Goal: Information Seeking & Learning: Learn about a topic

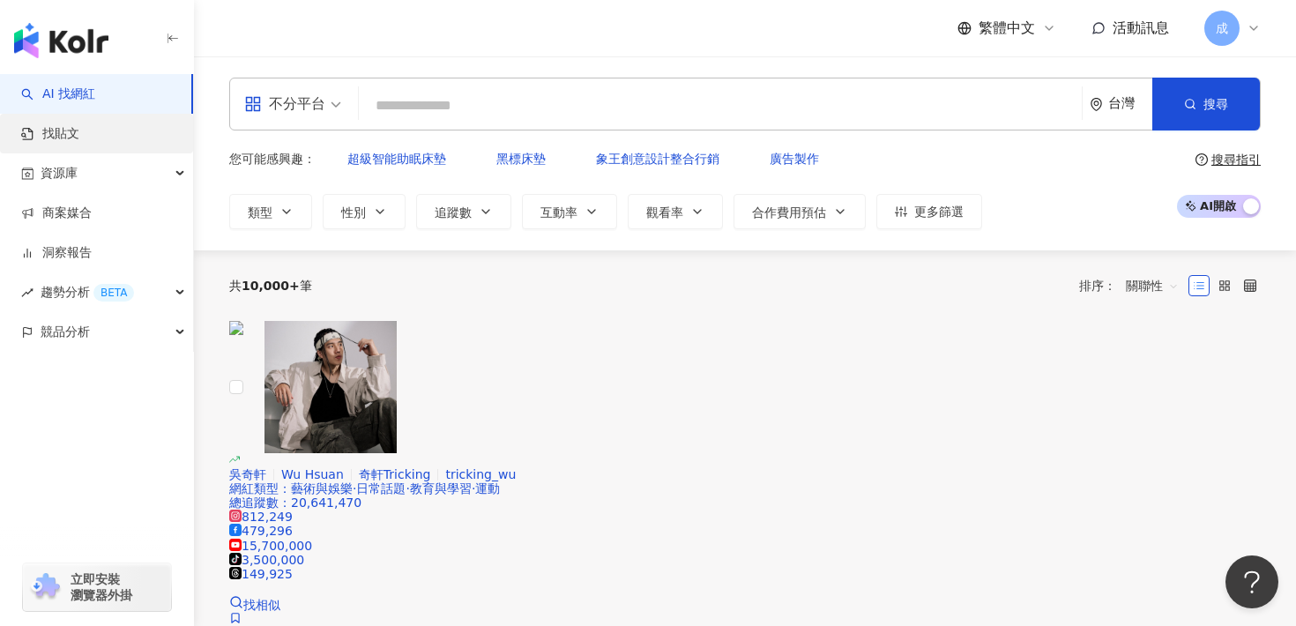
click at [79, 131] on link "找貼文" at bounding box center [50, 134] width 58 height 18
click at [68, 131] on link "找貼文" at bounding box center [50, 134] width 58 height 18
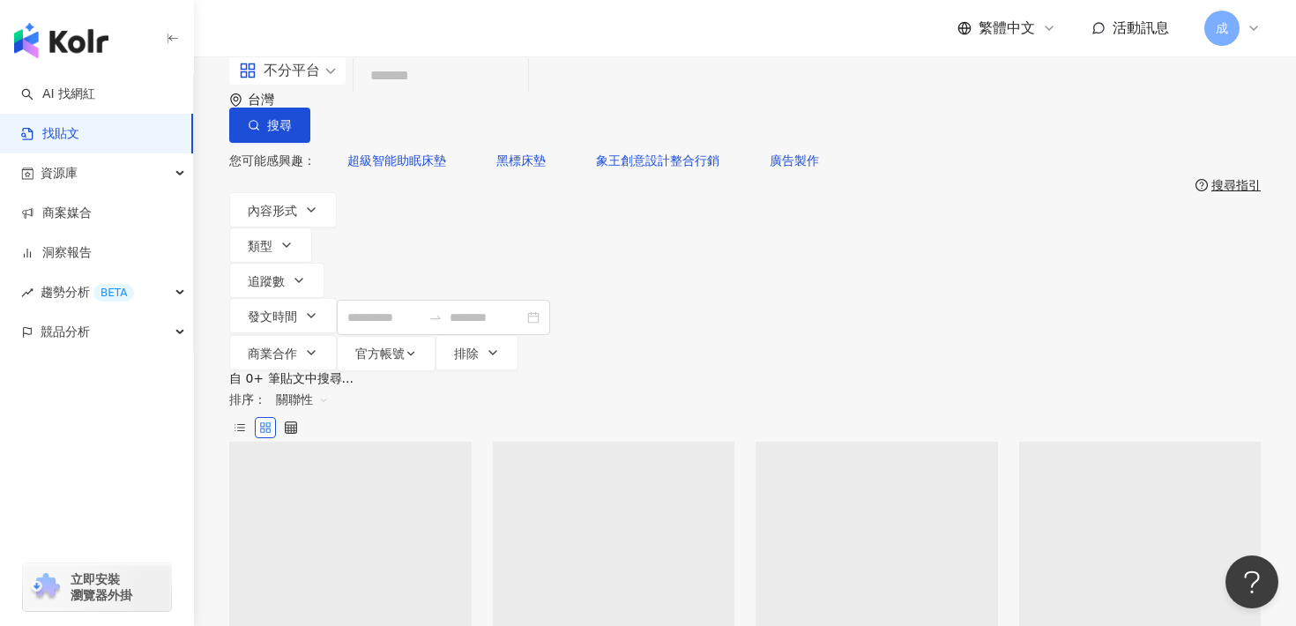
click at [413, 95] on input "search" at bounding box center [441, 76] width 160 height 38
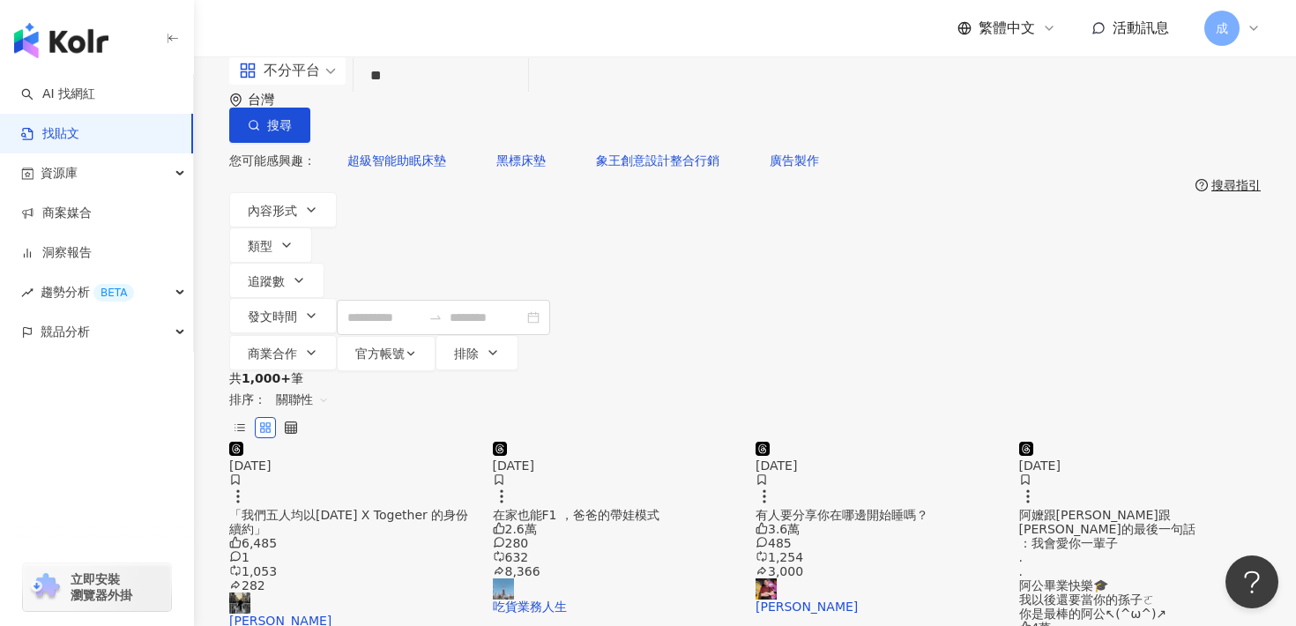
type input "*"
paste input "**********"
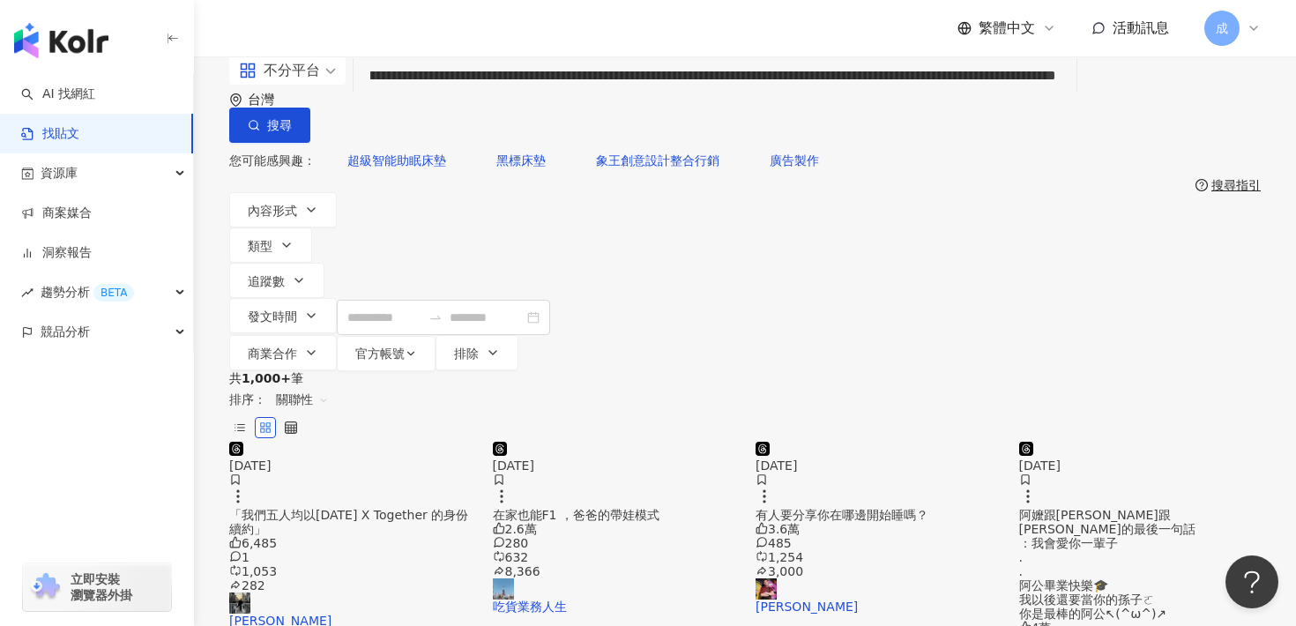
type input "**********"
click at [437, 95] on input "**********" at bounding box center [715, 76] width 709 height 38
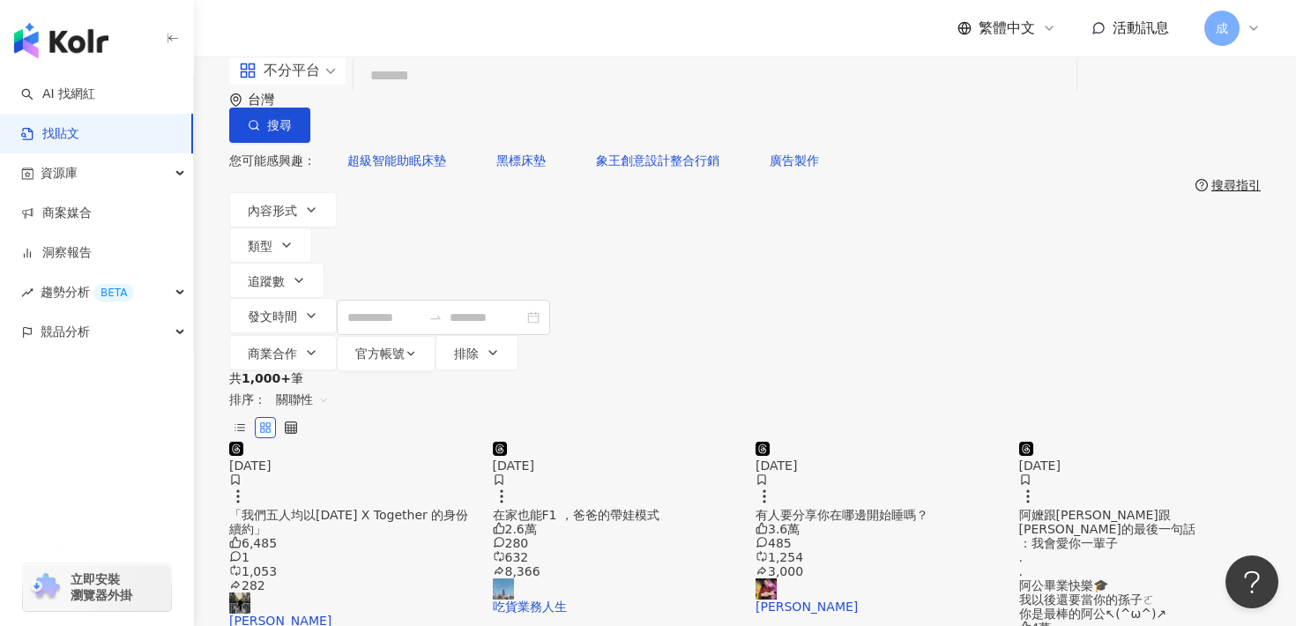
scroll to position [0, 0]
click at [528, 95] on input "search" at bounding box center [715, 76] width 709 height 38
paste input "****"
type input "******"
click at [310, 119] on button "搜尋" at bounding box center [269, 125] width 81 height 35
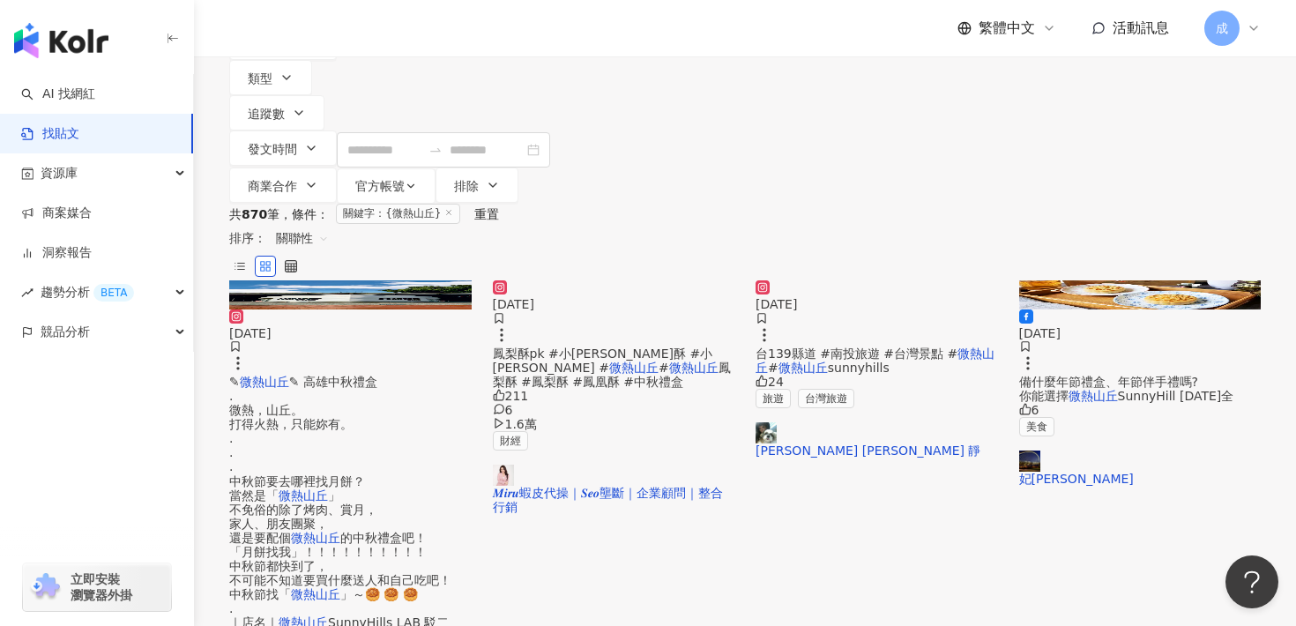
scroll to position [161, 0]
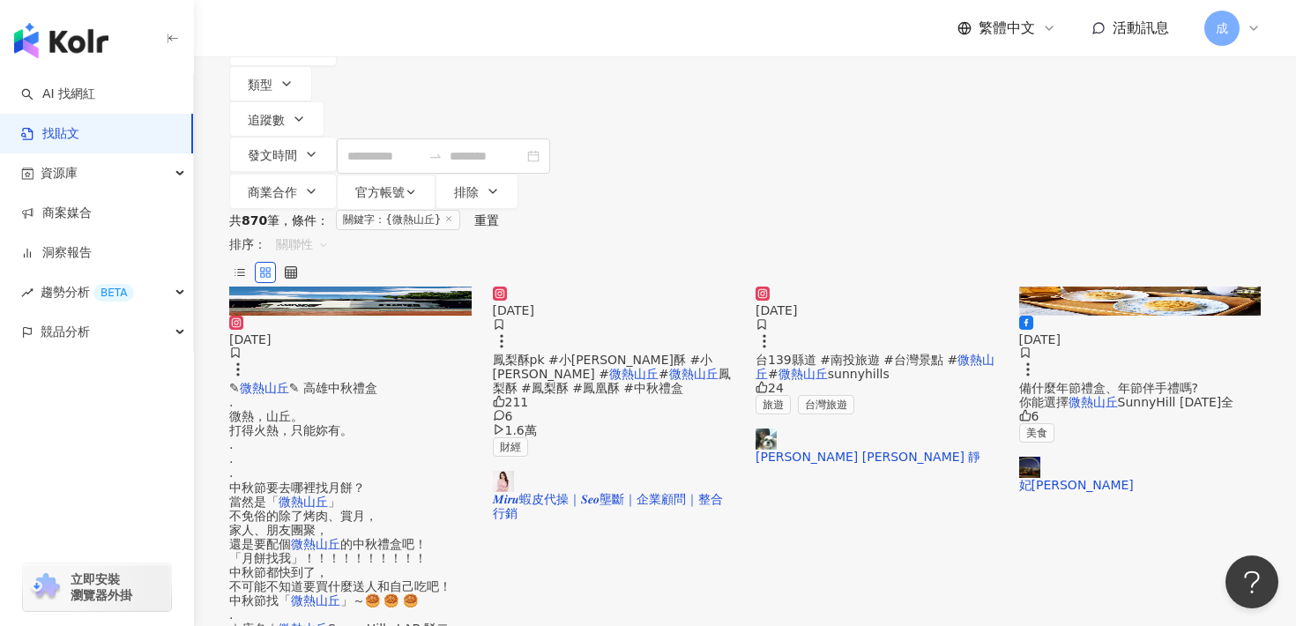
click at [329, 230] on span "關聯性" at bounding box center [302, 244] width 53 height 28
click at [1148, 295] on div "發文時間" at bounding box center [1155, 291] width 49 height 19
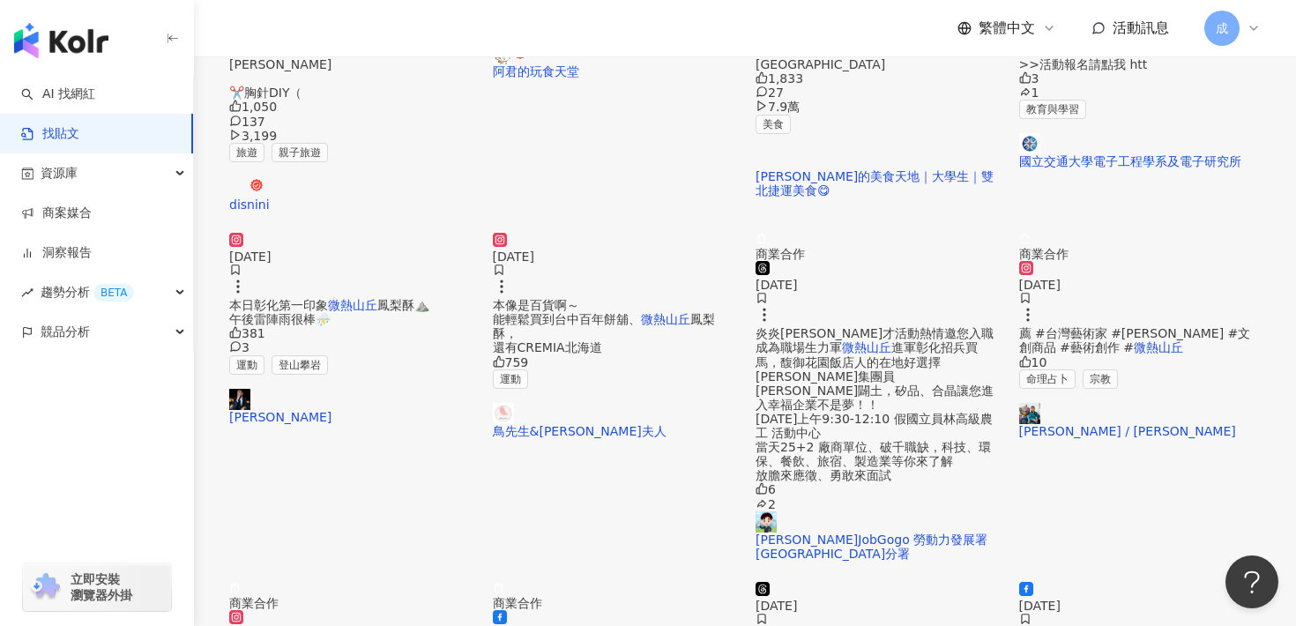
scroll to position [529, 0]
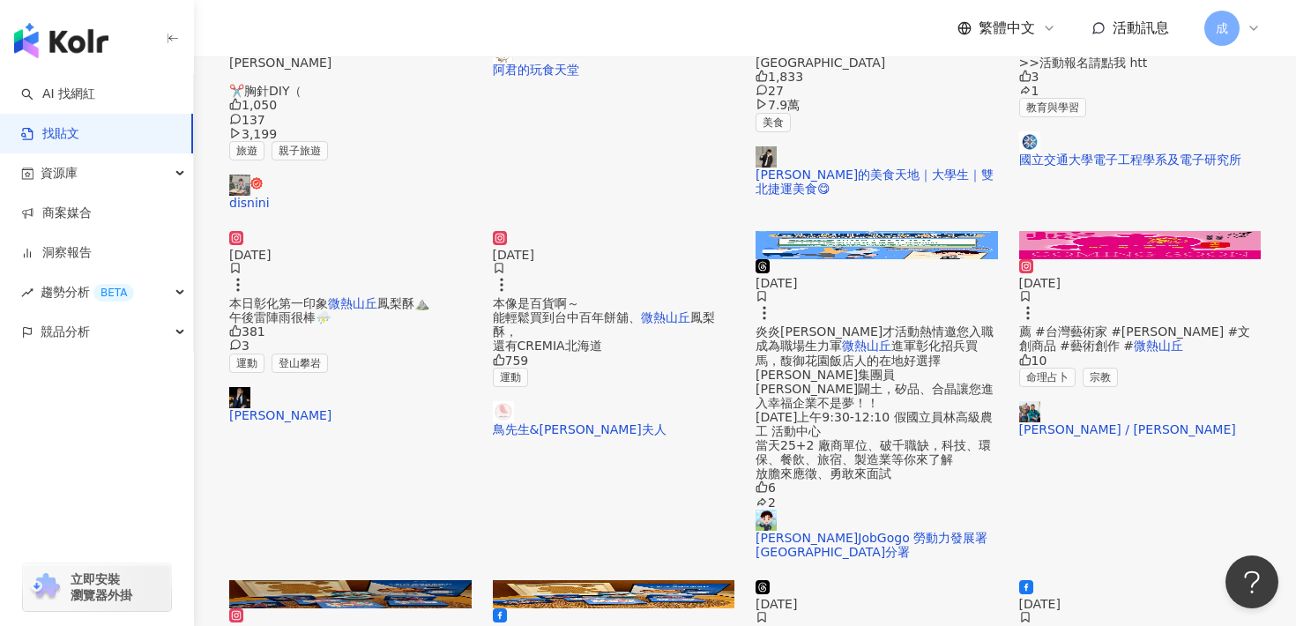
click at [647, 353] on span "鳳梨酥， 還有CREMIA北海道" at bounding box center [604, 331] width 222 height 42
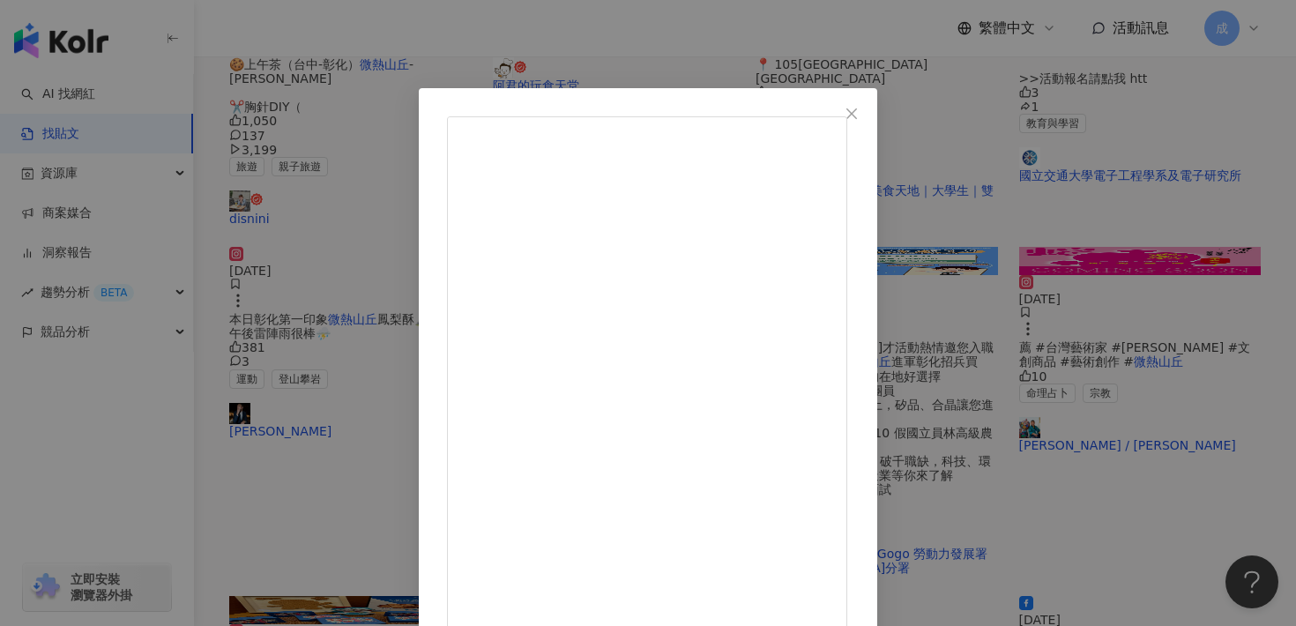
scroll to position [508, 0]
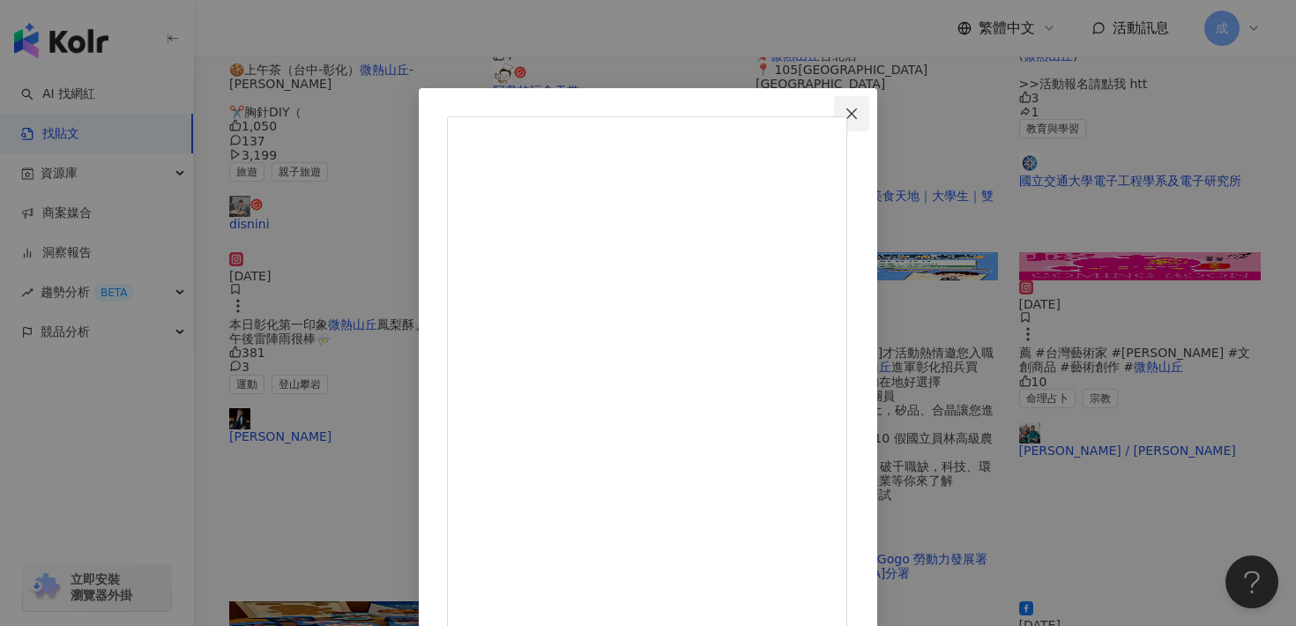
click at [859, 108] on icon "close" at bounding box center [852, 114] width 14 height 14
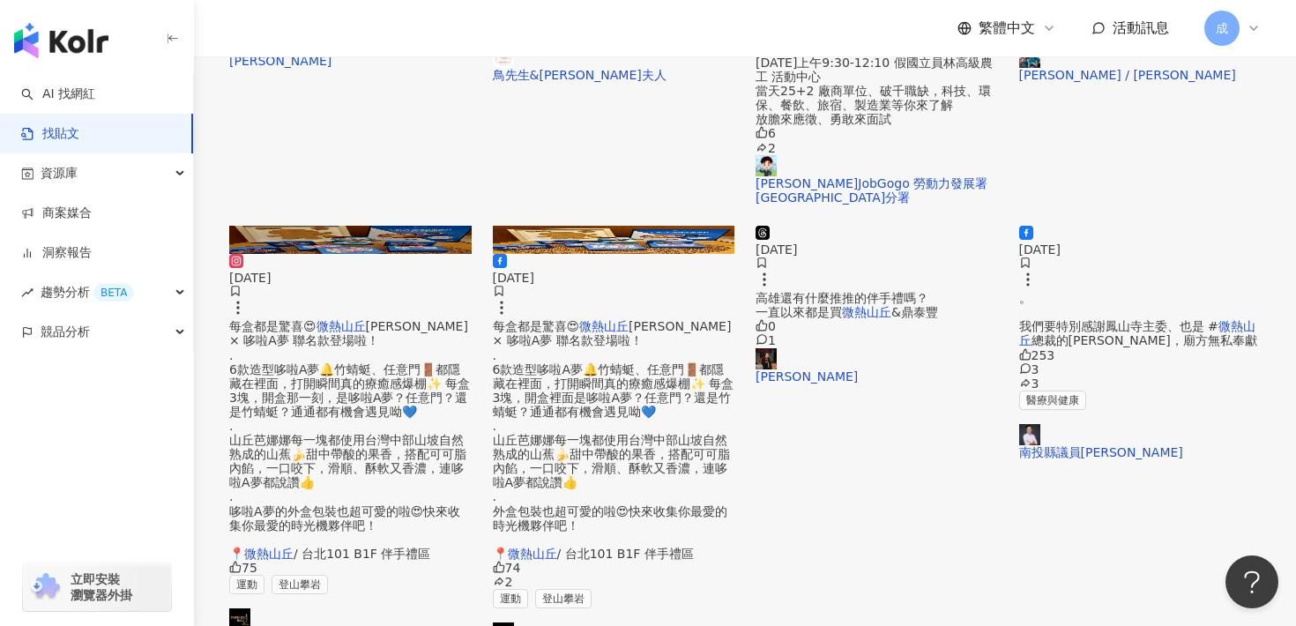
scroll to position [885, 0]
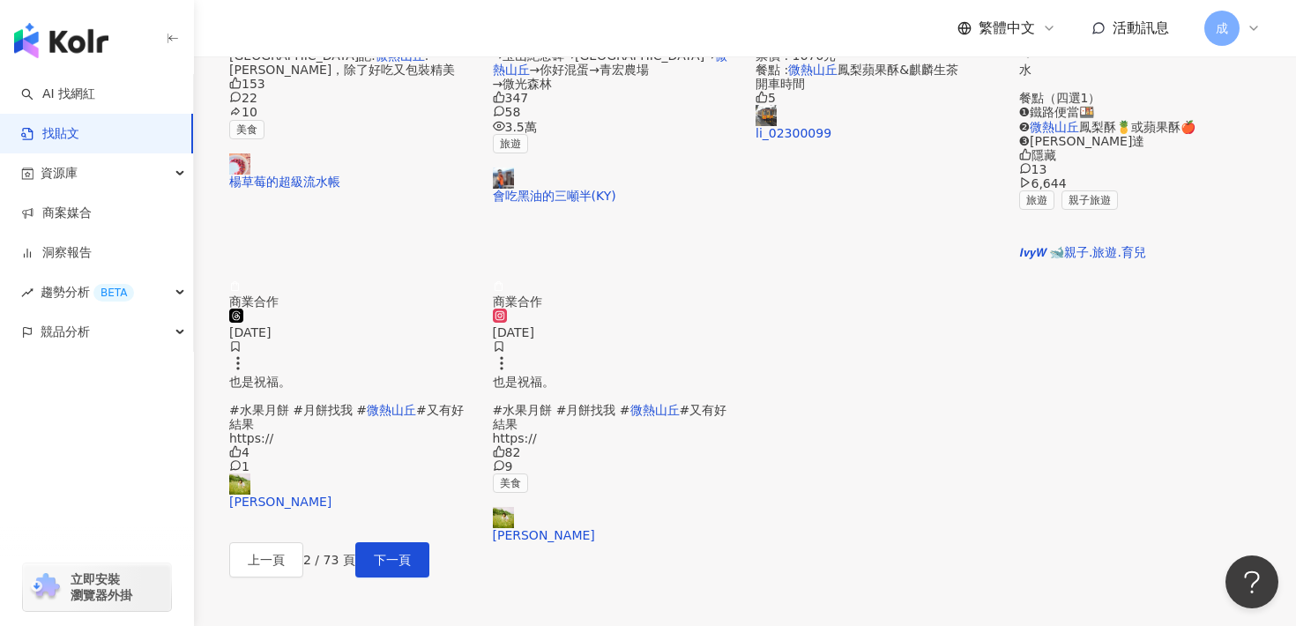
scroll to position [764, 0]
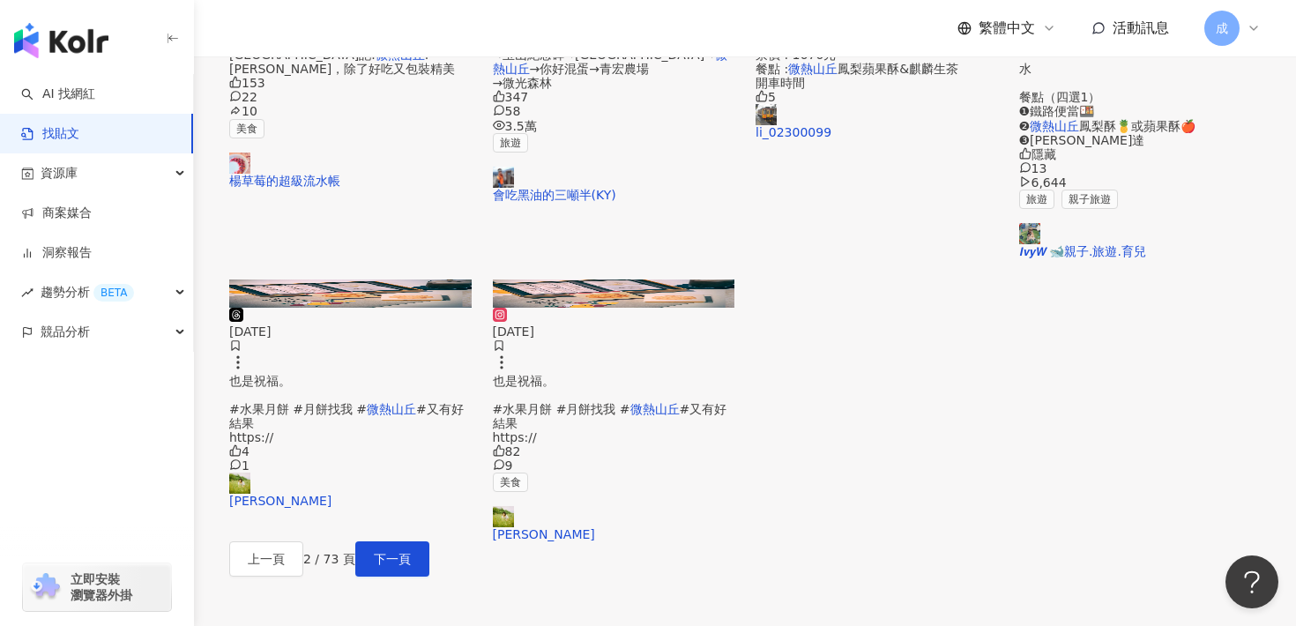
click at [669, 444] on span "#又有好結果 https://" at bounding box center [610, 423] width 235 height 42
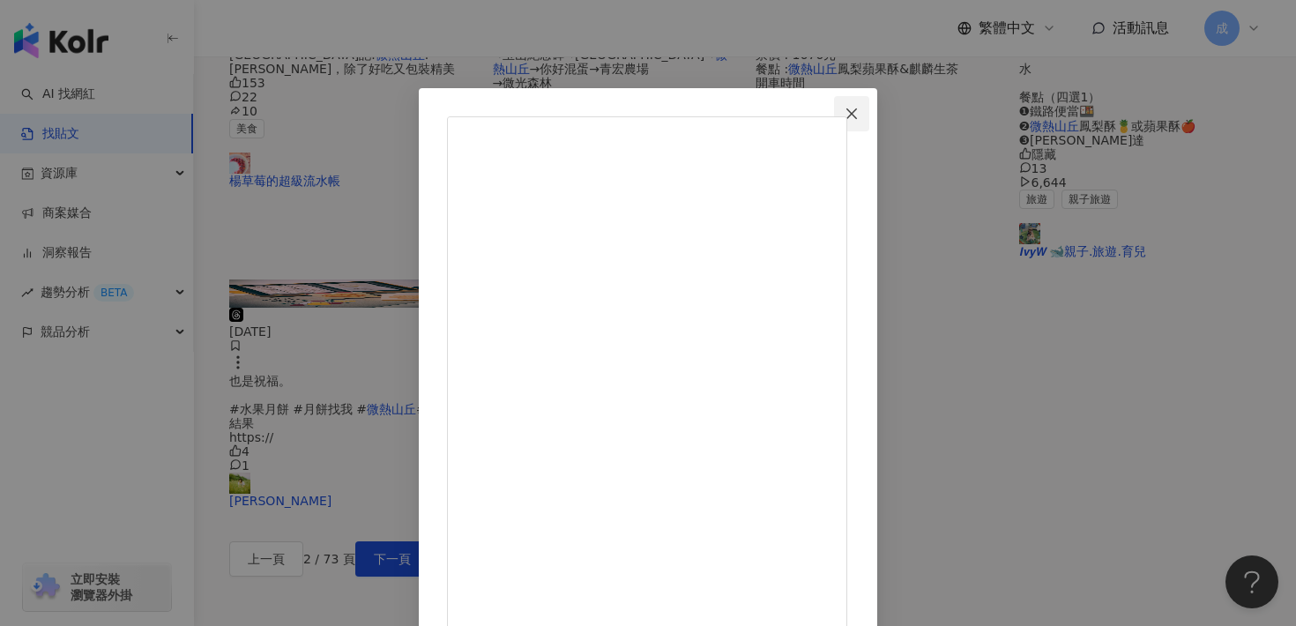
click at [870, 108] on span "Close" at bounding box center [851, 114] width 35 height 14
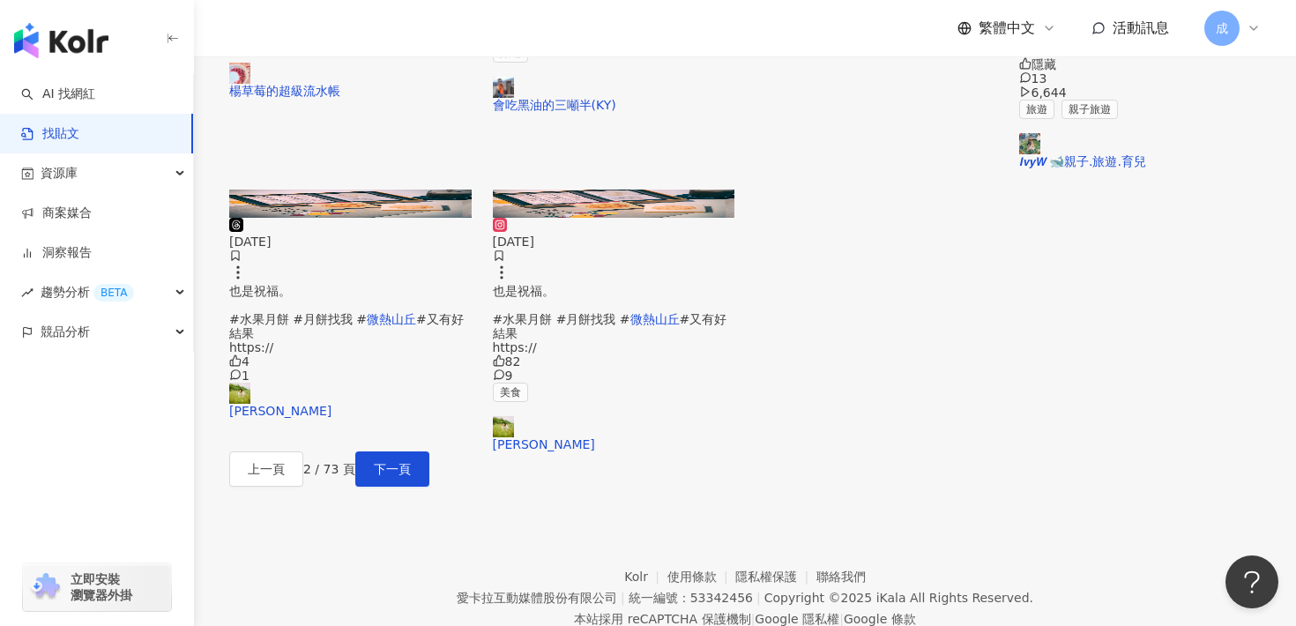
scroll to position [881, 0]
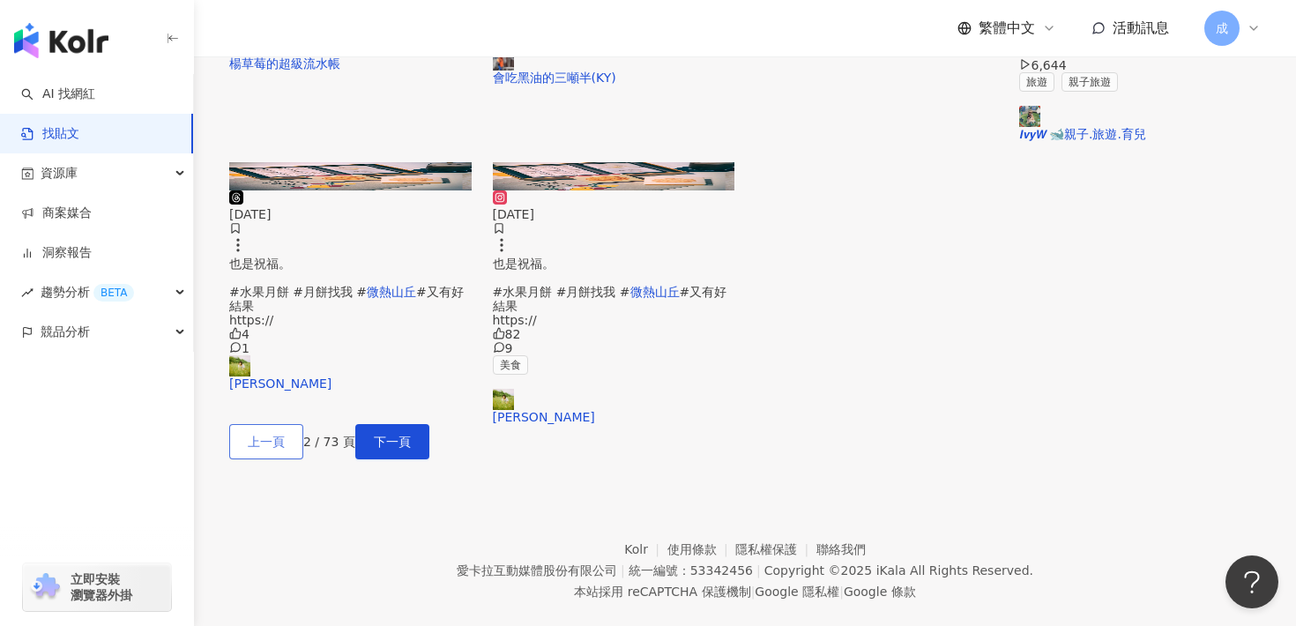
click at [285, 449] on span "上一頁" at bounding box center [266, 442] width 37 height 14
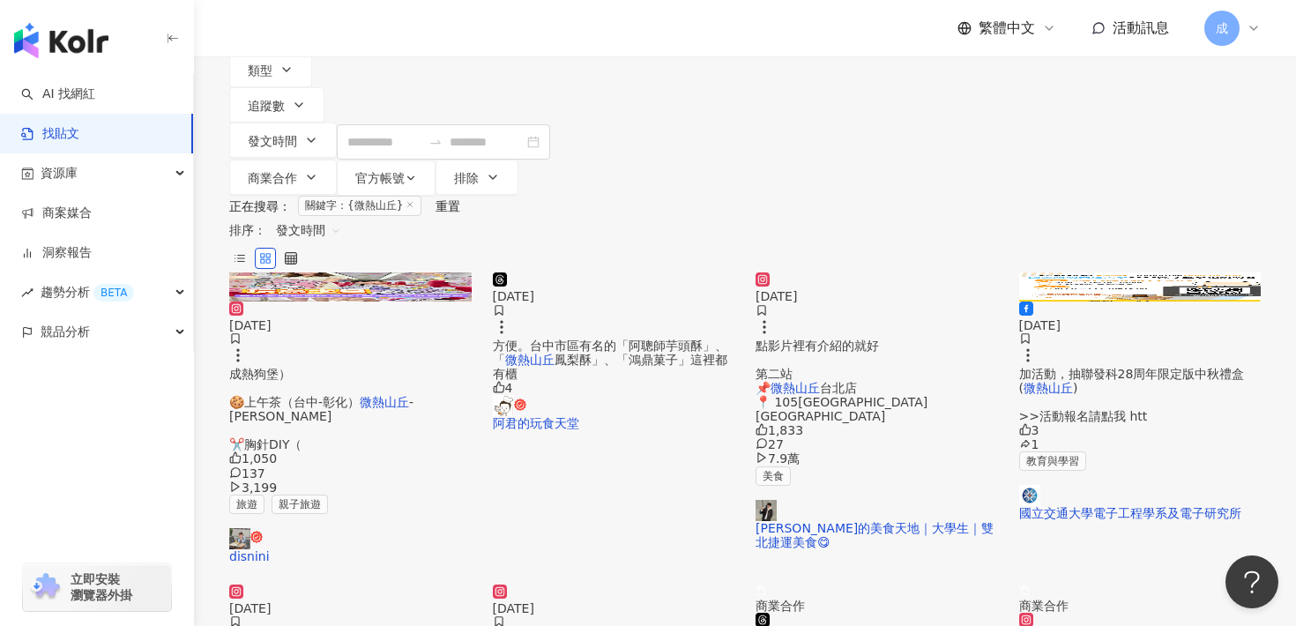
scroll to position [180, 0]
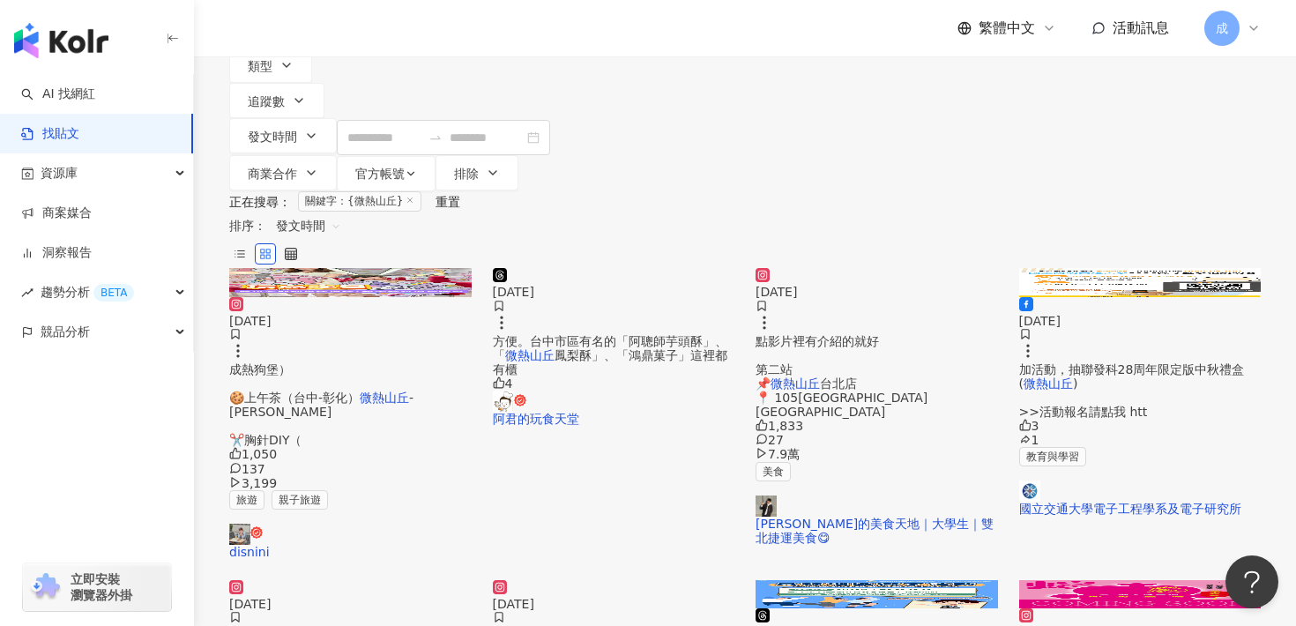
click at [827, 337] on div "點影片裡有介紹的就好 [GEOGRAPHIC_DATA] 📌 [GEOGRAPHIC_DATA] 📍 105[GEOGRAPHIC_DATA][GEOGRAP…" at bounding box center [877, 377] width 243 height 86
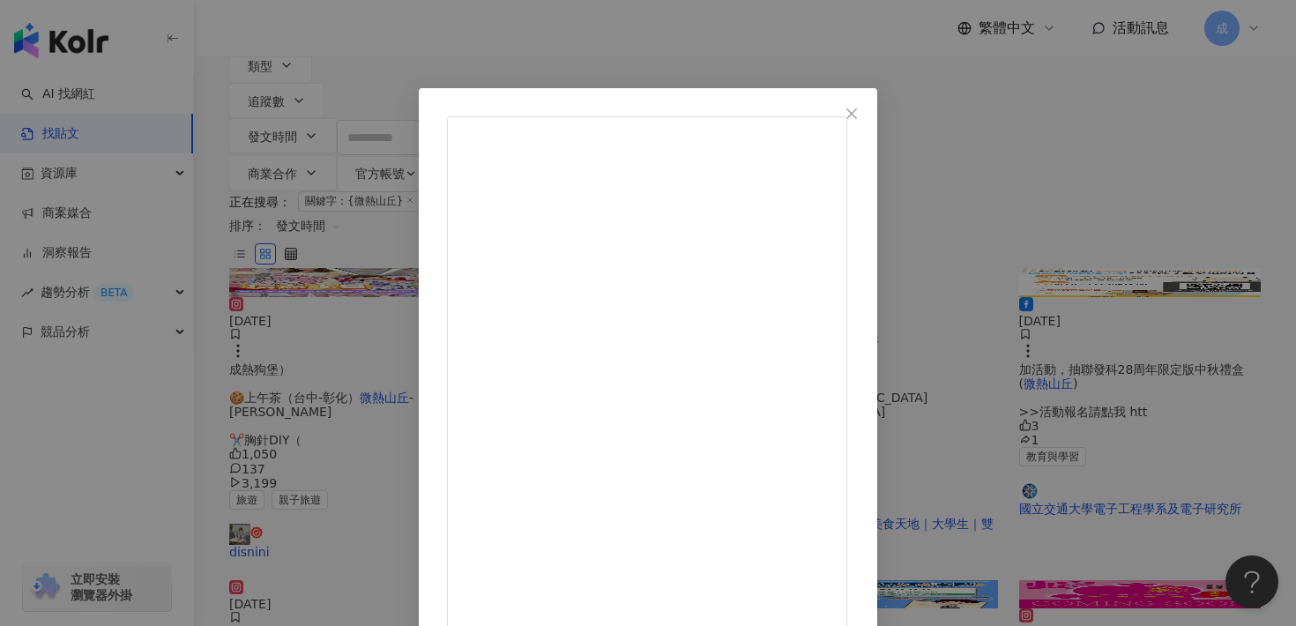
scroll to position [12, 0]
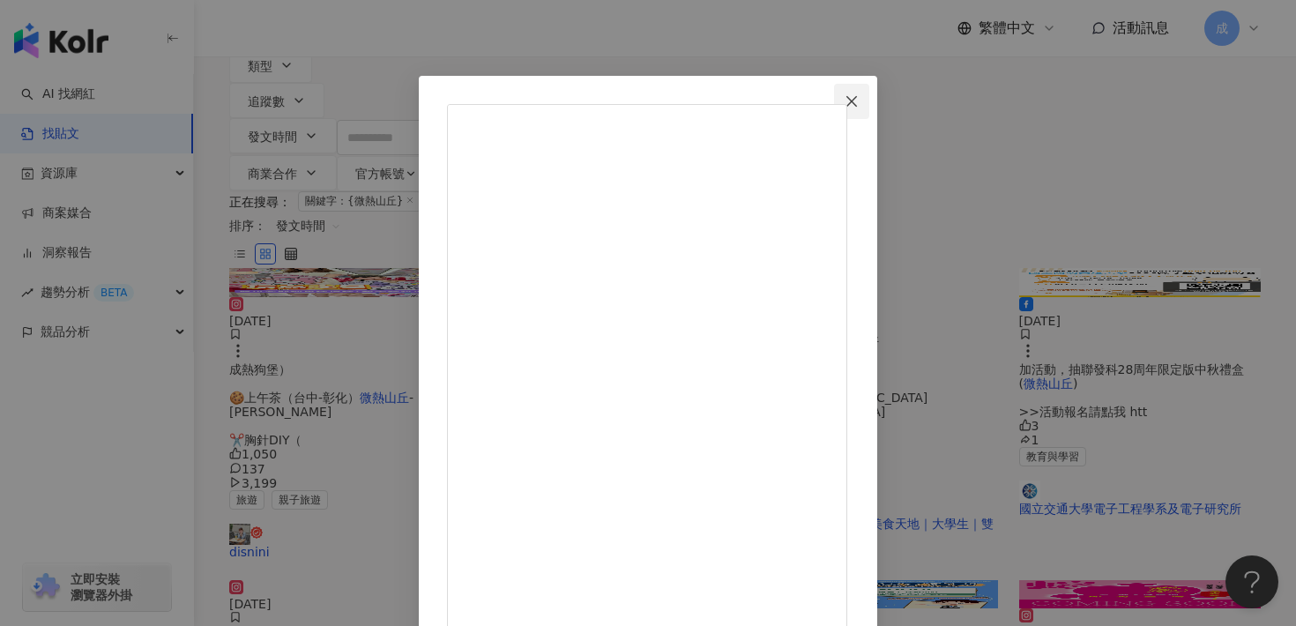
click at [870, 111] on button "Close" at bounding box center [851, 101] width 35 height 35
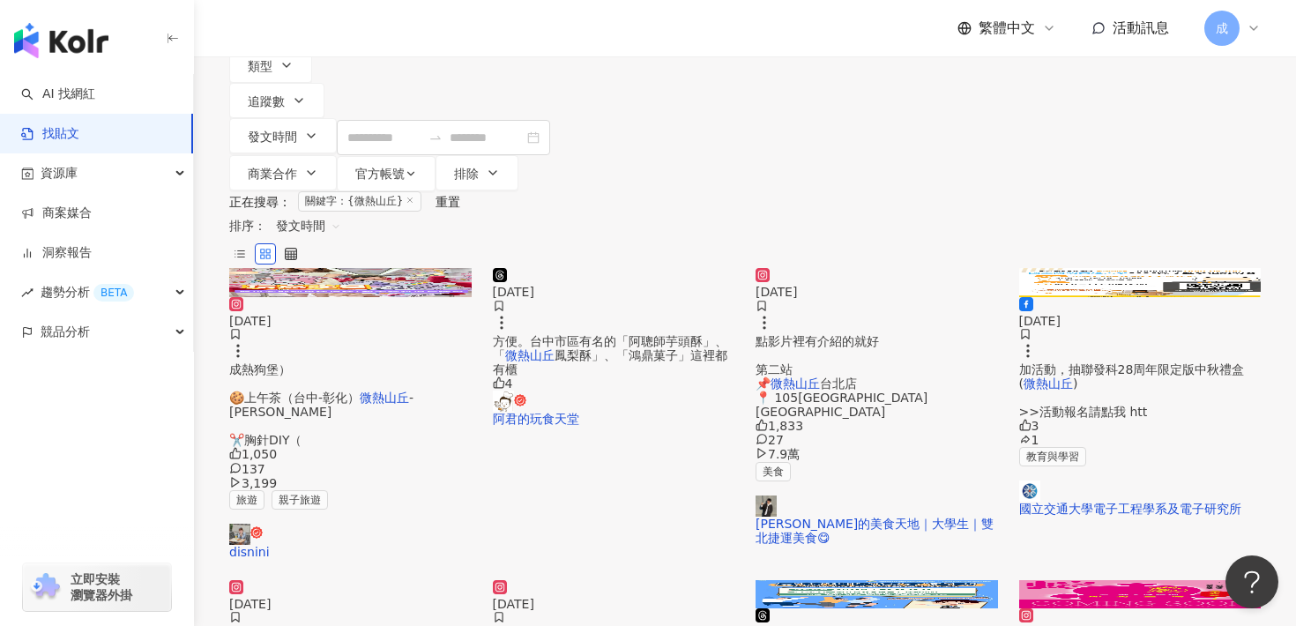
click at [1111, 362] on div "加活動，抽聯發科28周年限定版中秋禮盒( 微熱山丘 ) >>活動報名請點我 htt" at bounding box center [1140, 390] width 243 height 56
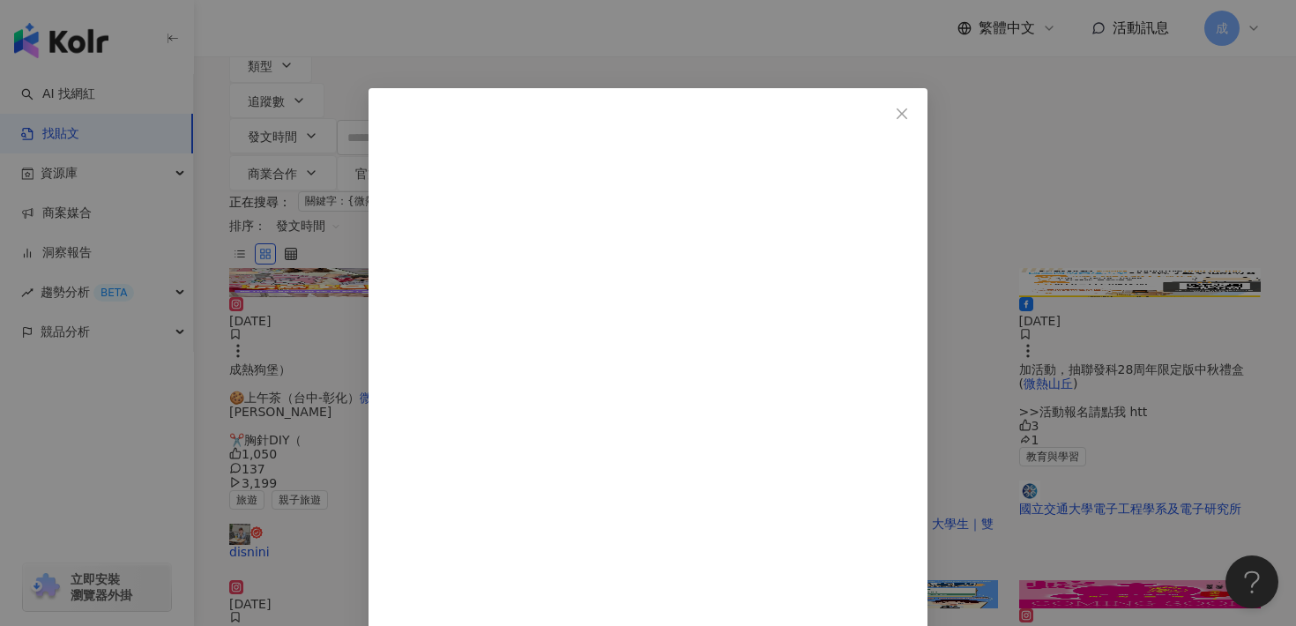
scroll to position [34, 0]
click at [909, 117] on icon "close" at bounding box center [902, 114] width 14 height 14
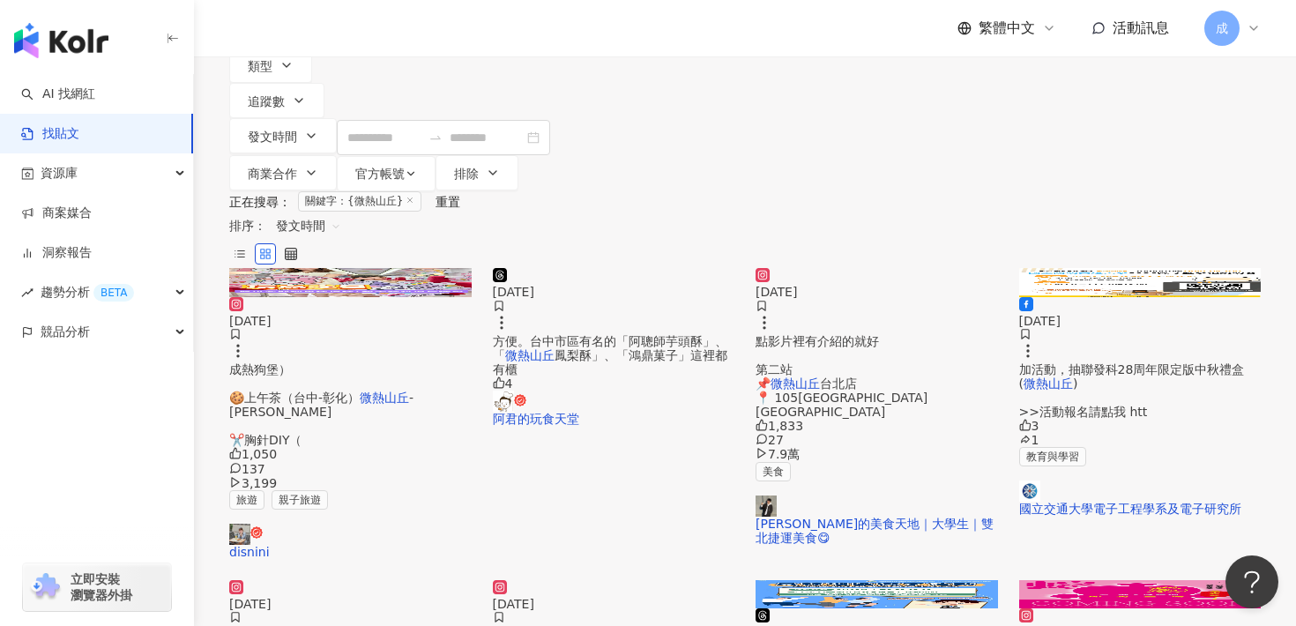
click at [373, 362] on div "成熱狗堡） 🍪上午茶（台中-彰化） [GEOGRAPHIC_DATA] -山[PERSON_NAME] ✂️胸針DIY（" at bounding box center [350, 405] width 243 height 86
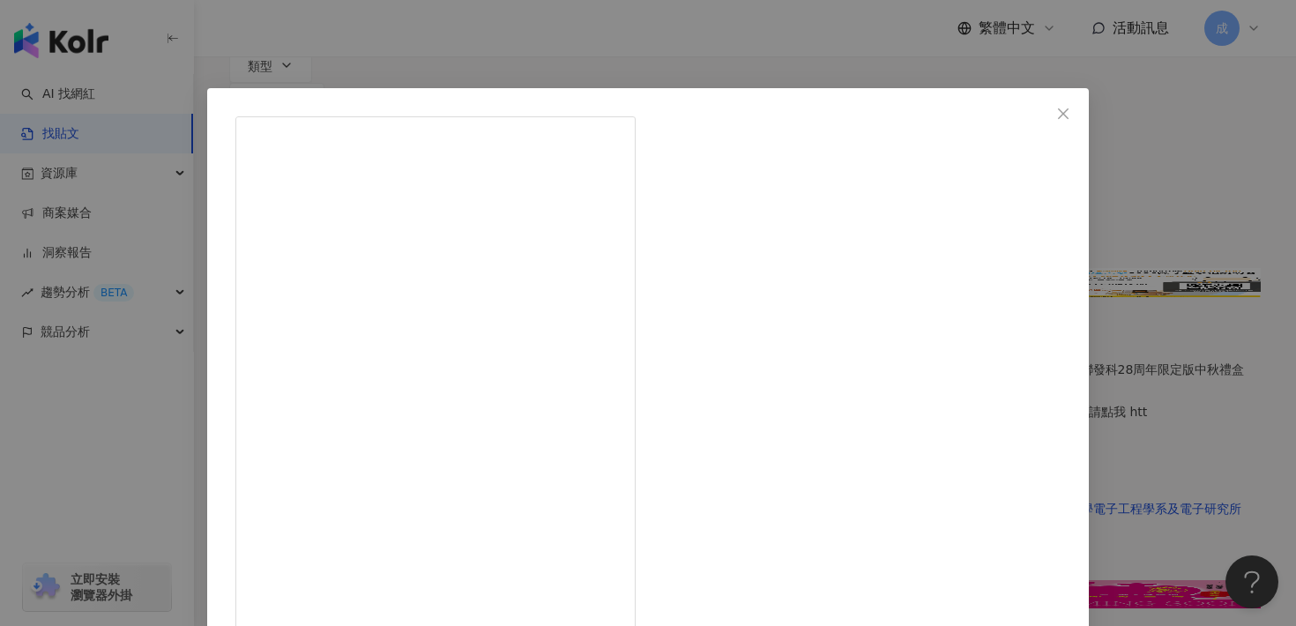
scroll to position [797, 0]
click at [1046, 123] on button "Close" at bounding box center [1063, 113] width 35 height 35
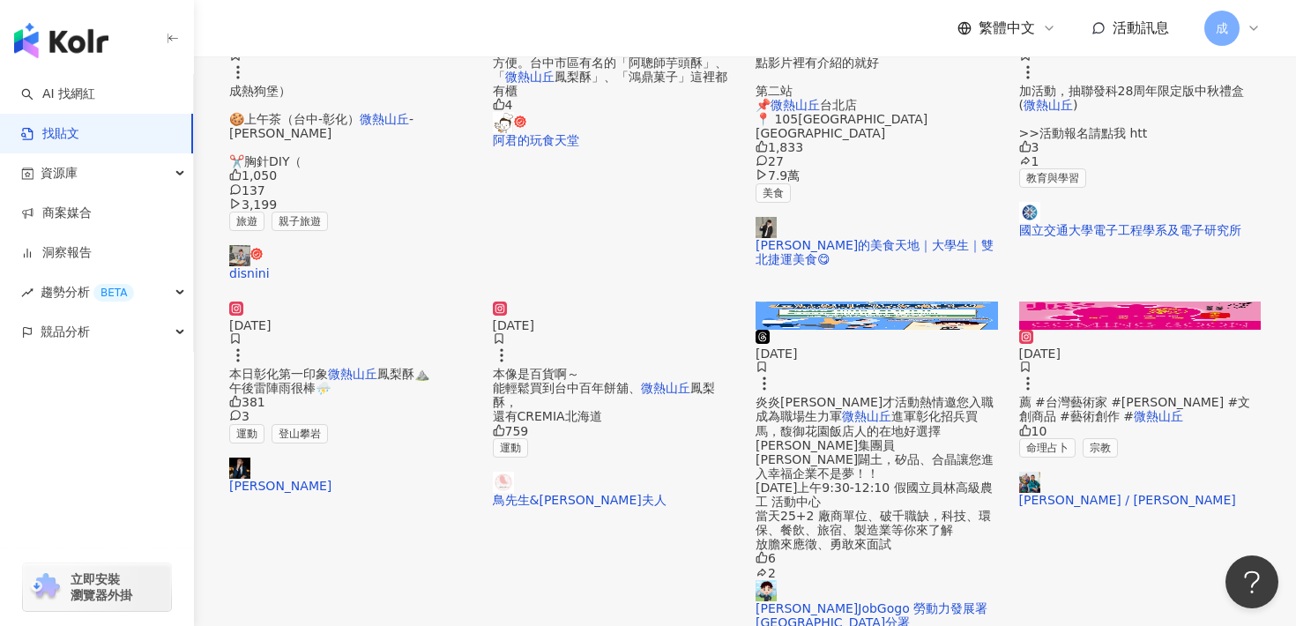
scroll to position [460, 0]
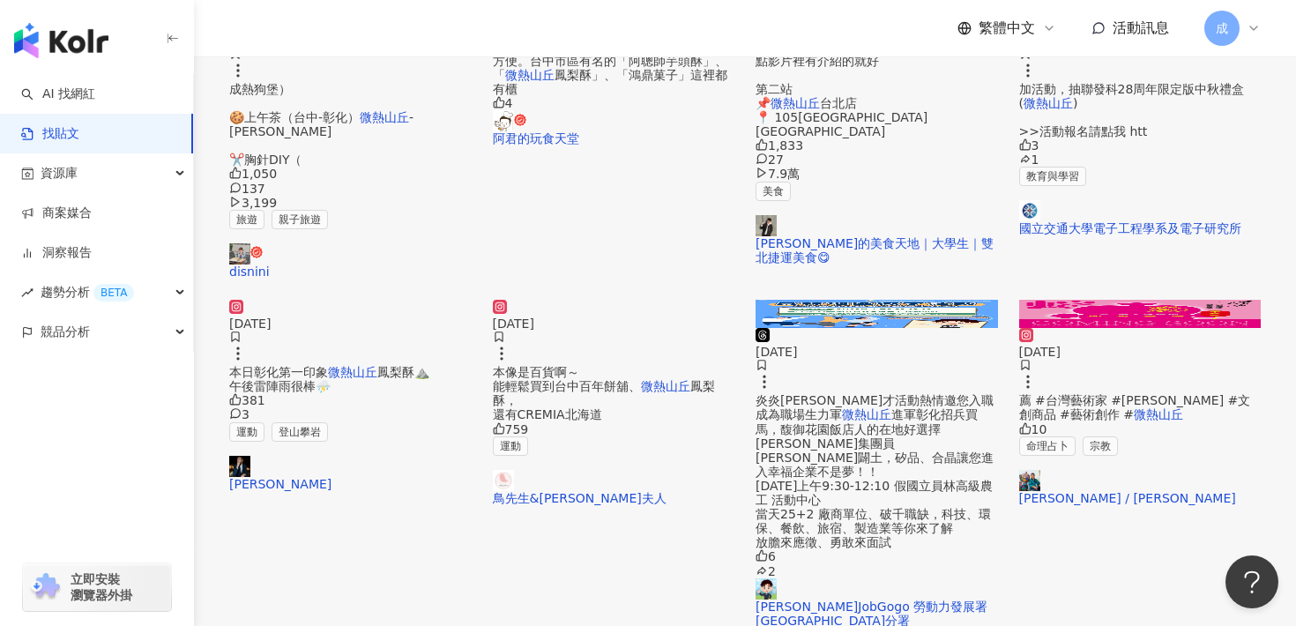
click at [373, 393] on span "鳳梨酥⛰️ 午後雷陣雨很棒⛈️" at bounding box center [329, 379] width 200 height 28
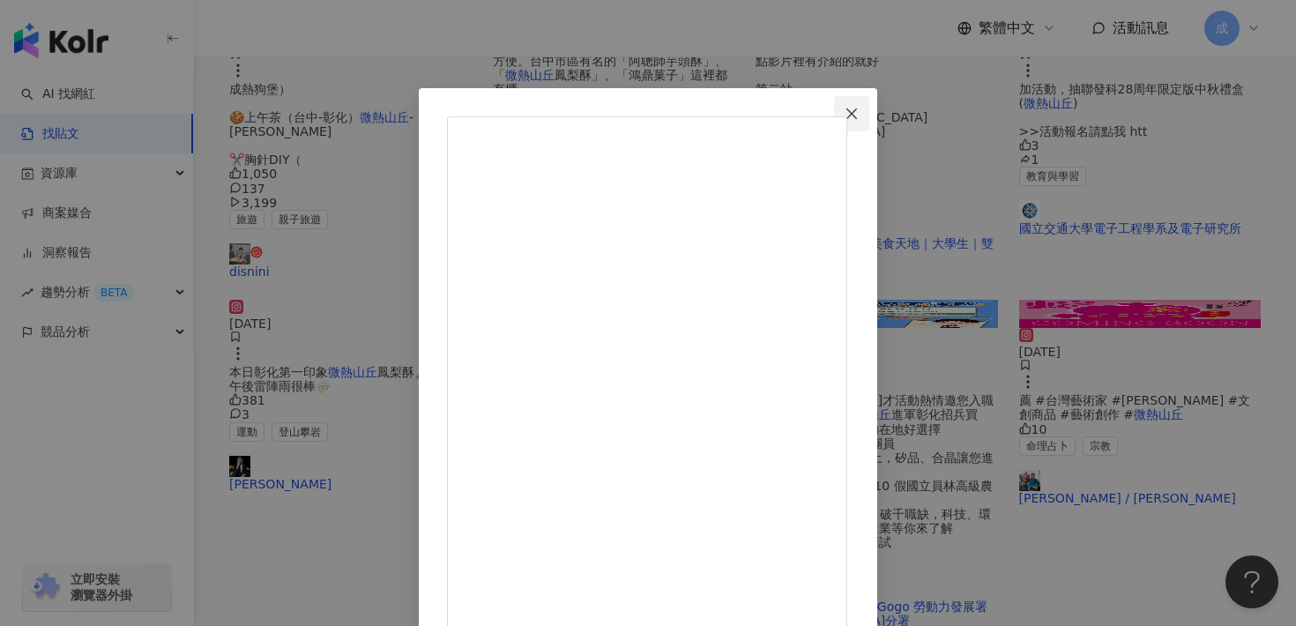
click at [859, 108] on icon "close" at bounding box center [852, 114] width 14 height 14
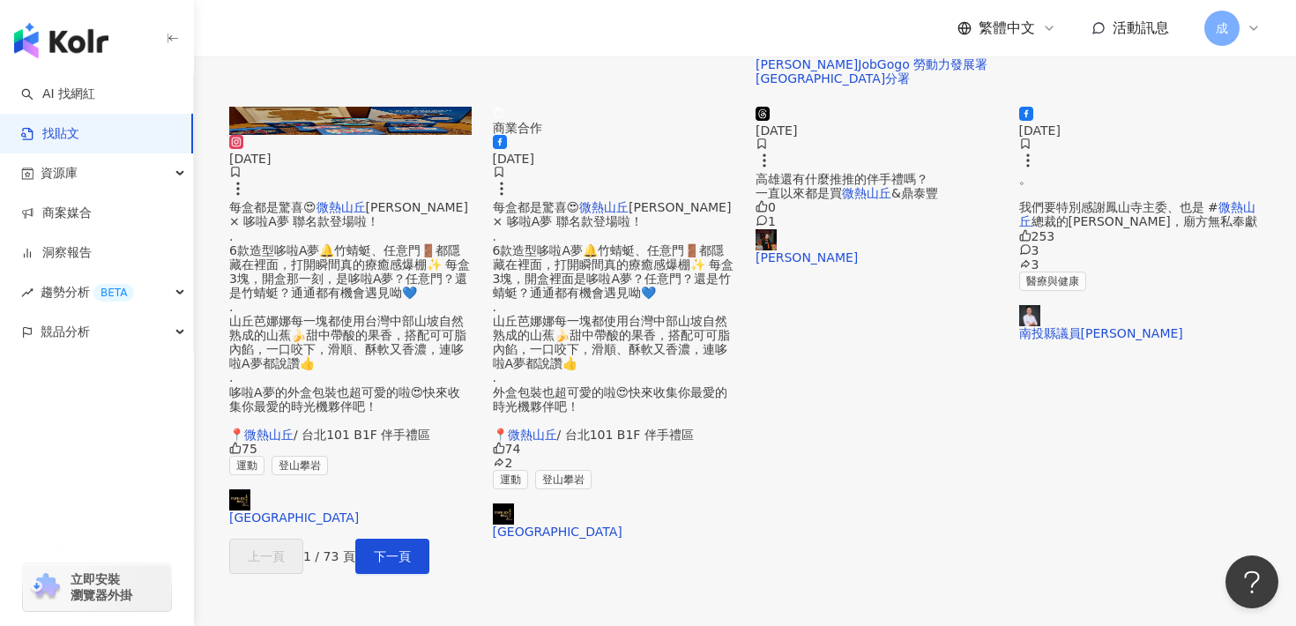
scroll to position [1055, 0]
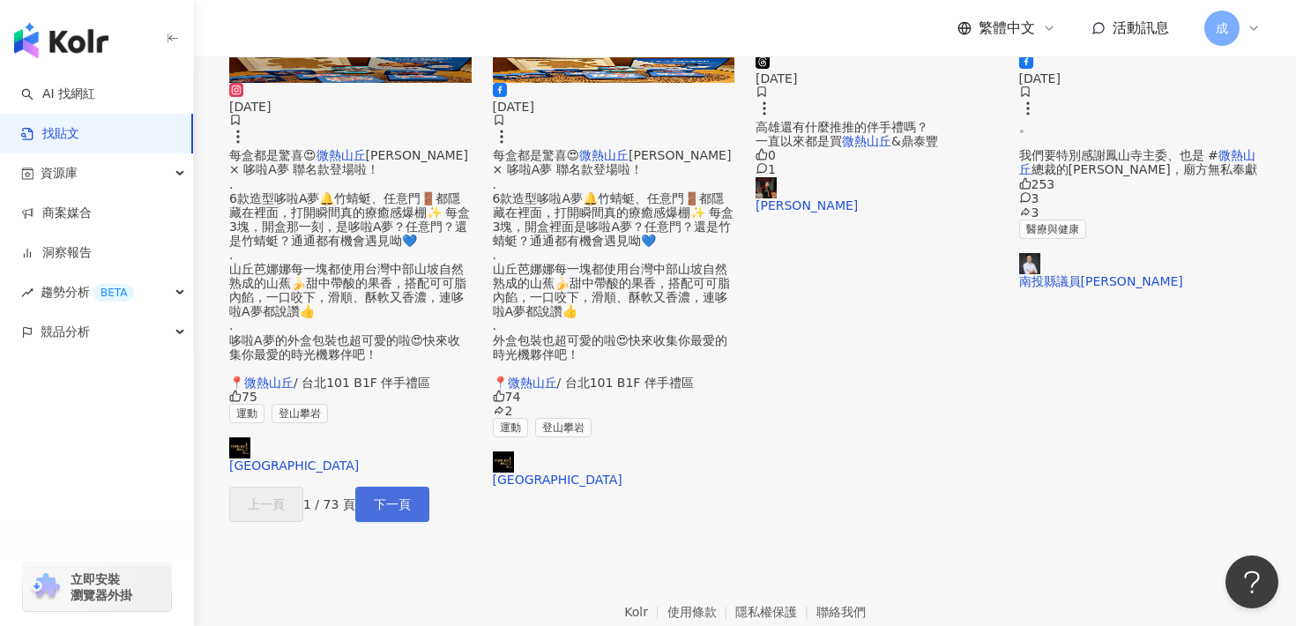
click at [411, 497] on span "下一頁" at bounding box center [392, 504] width 37 height 14
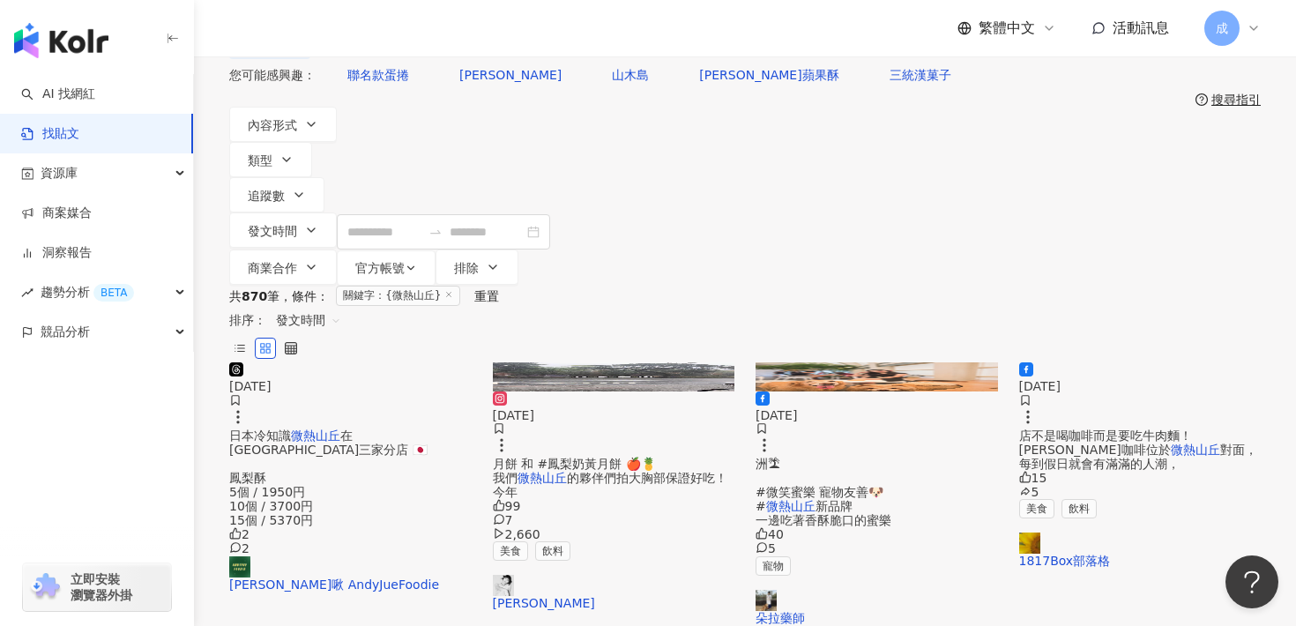
scroll to position [85, 0]
click at [586, 458] on div "月餅 和 #鳳梨奶黃月餅 🍎🍍 我們 微熱山丘 的夥伴們拍大胸部保證好吃！ 今年" at bounding box center [614, 479] width 243 height 42
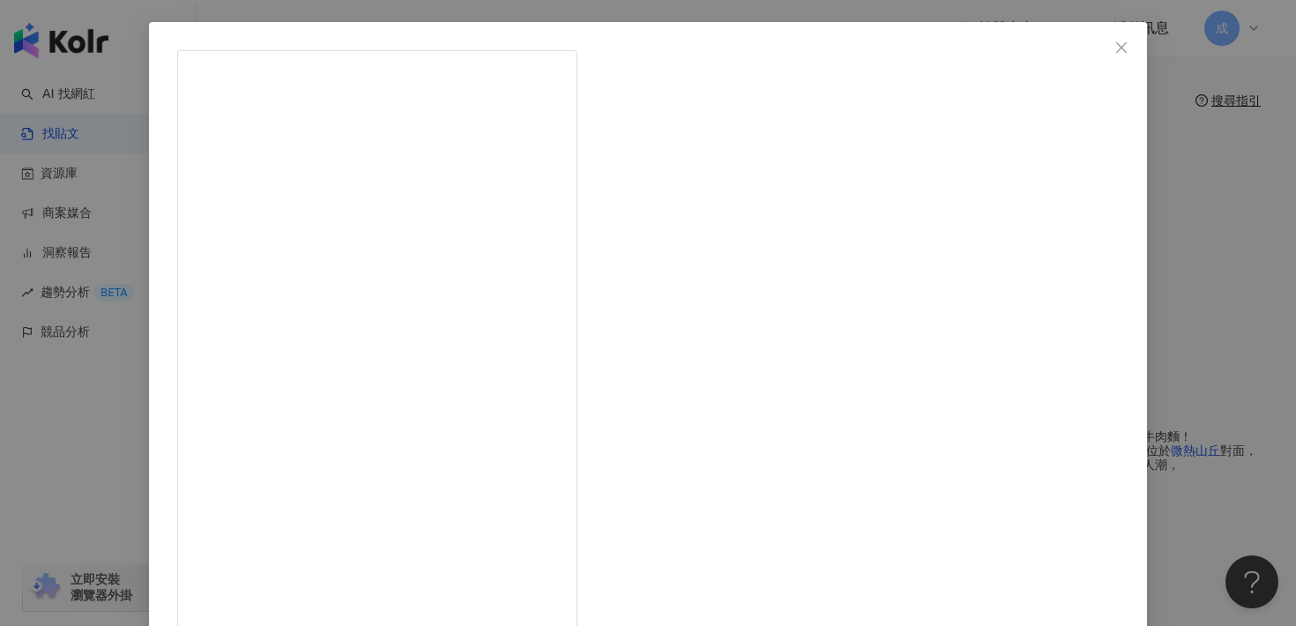
scroll to position [68, 0]
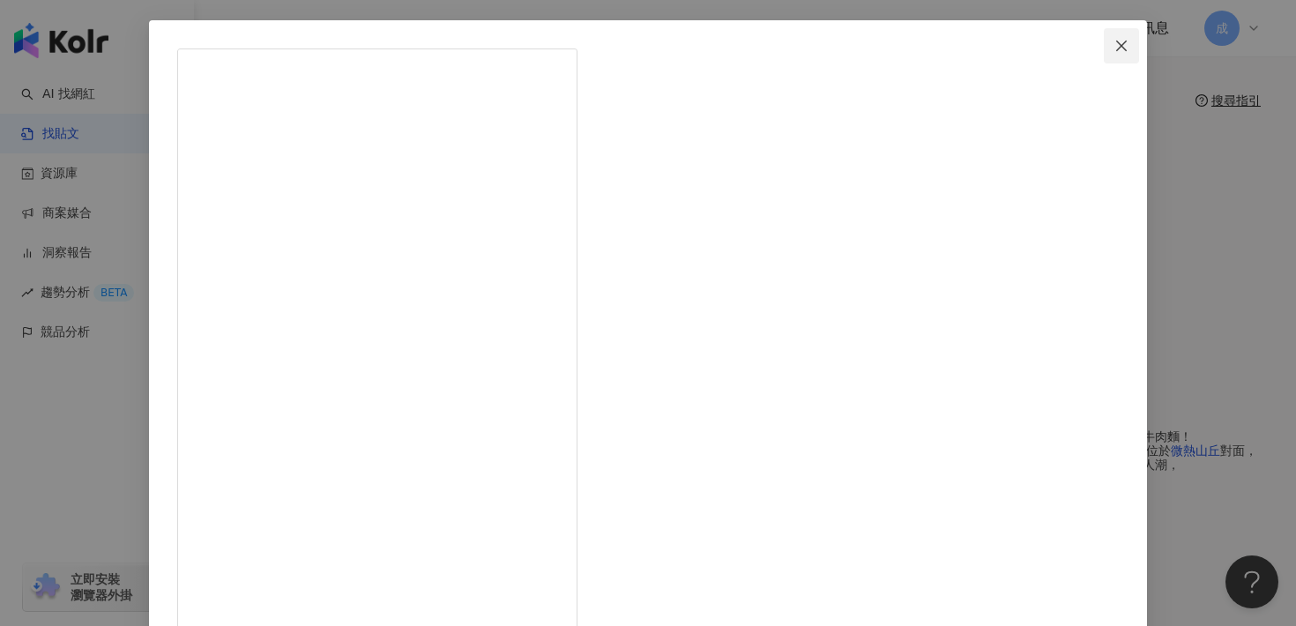
click at [1115, 51] on icon "close" at bounding box center [1122, 46] width 14 height 14
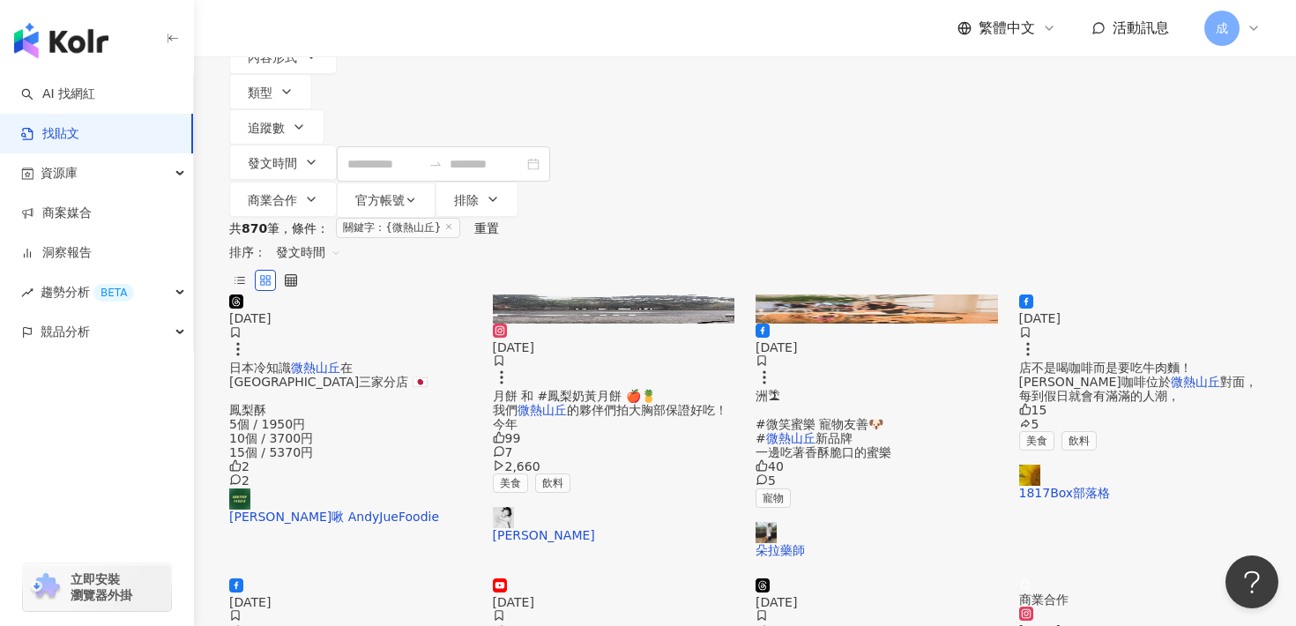
scroll to position [157, 0]
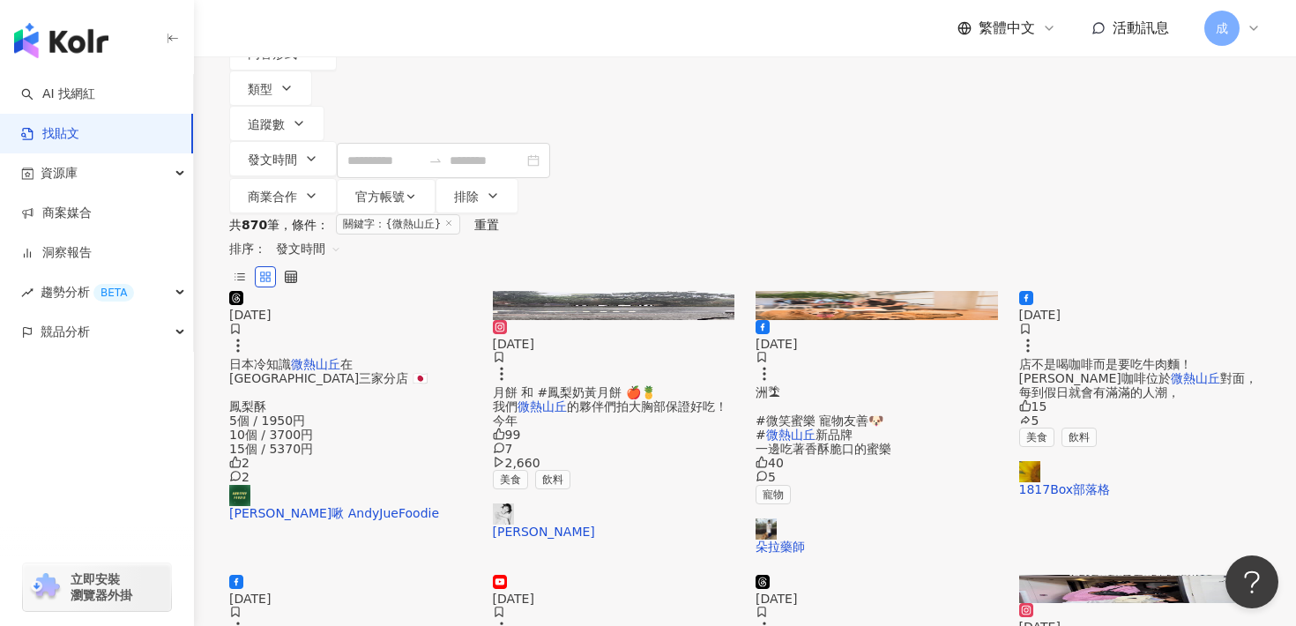
click at [403, 360] on div "日本冷知識 微熱山丘 在東京有三家分店 🇯🇵 鳳梨酥 5個 / 1950円 10個 / 3700円 15個 / 5370円" at bounding box center [350, 407] width 243 height 100
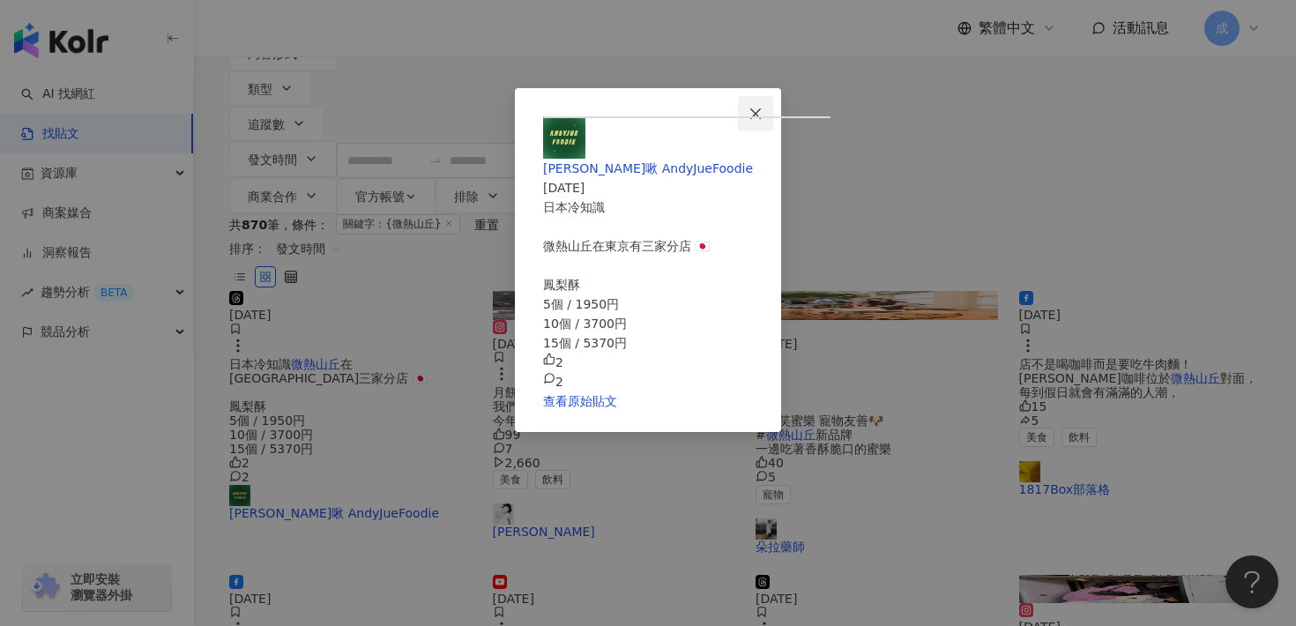
click at [773, 102] on button "Close" at bounding box center [755, 113] width 35 height 35
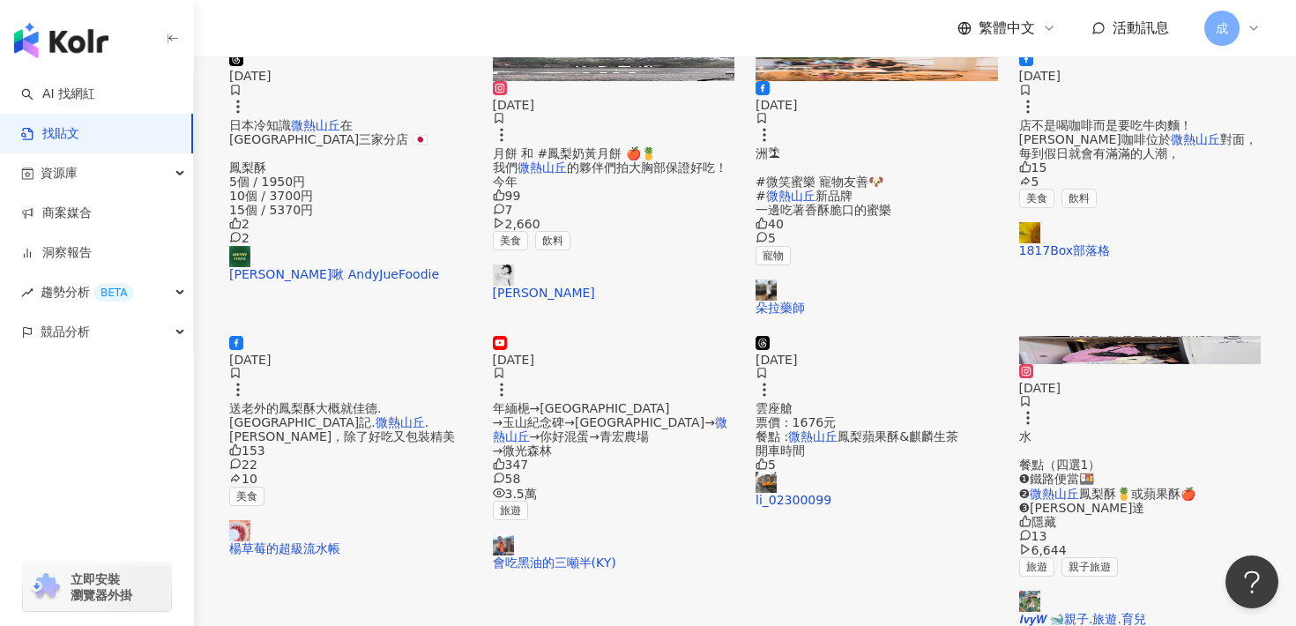
scroll to position [407, 0]
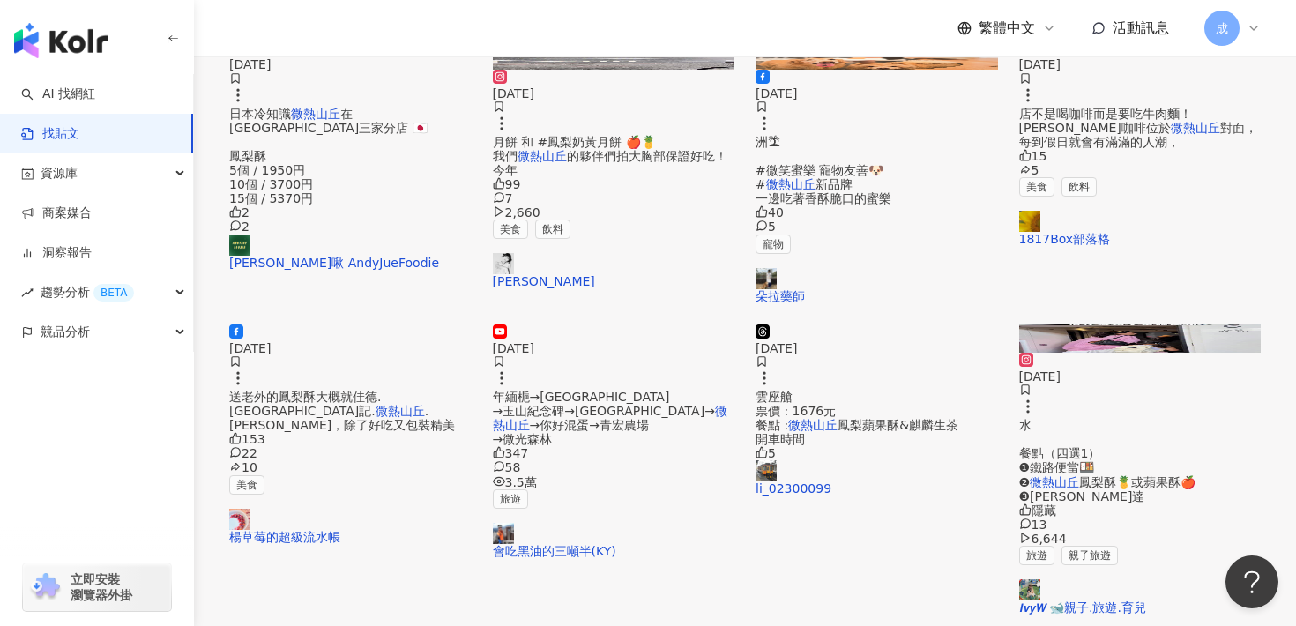
click at [1109, 481] on span "鳳梨酥🍍或蘋果酥🍎 ❸[PERSON_NAME]達" at bounding box center [1107, 489] width 177 height 28
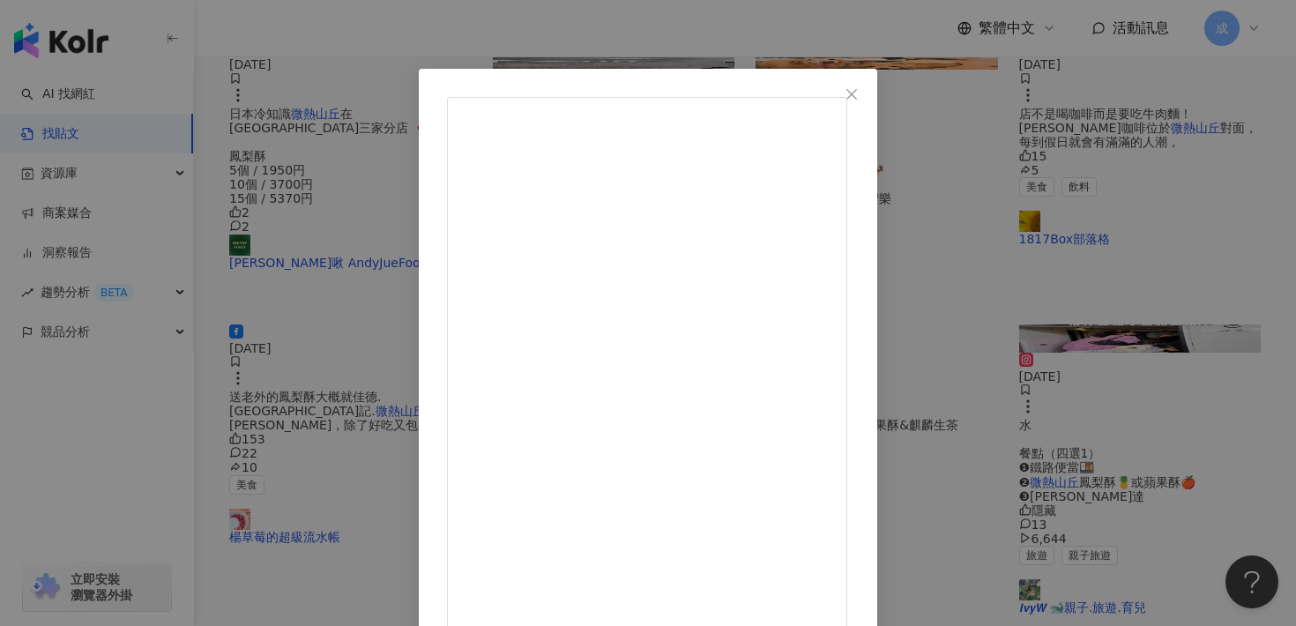
scroll to position [70, 0]
click at [857, 94] on icon "close" at bounding box center [852, 93] width 11 height 11
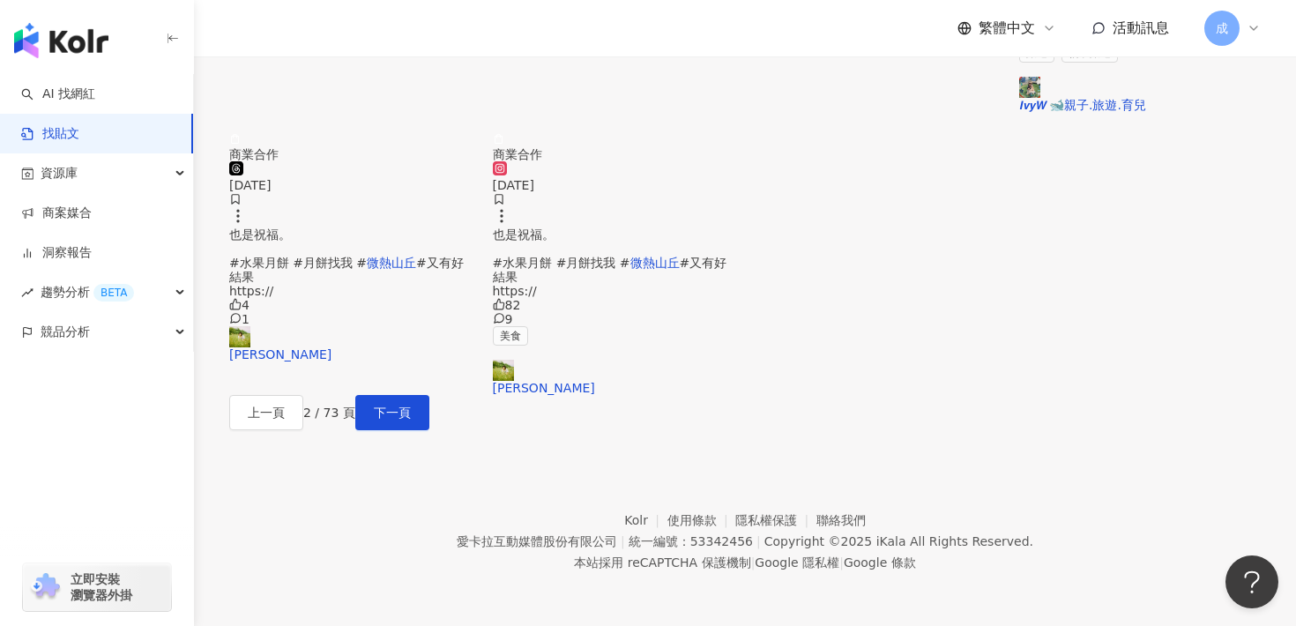
scroll to position [1070, 0]
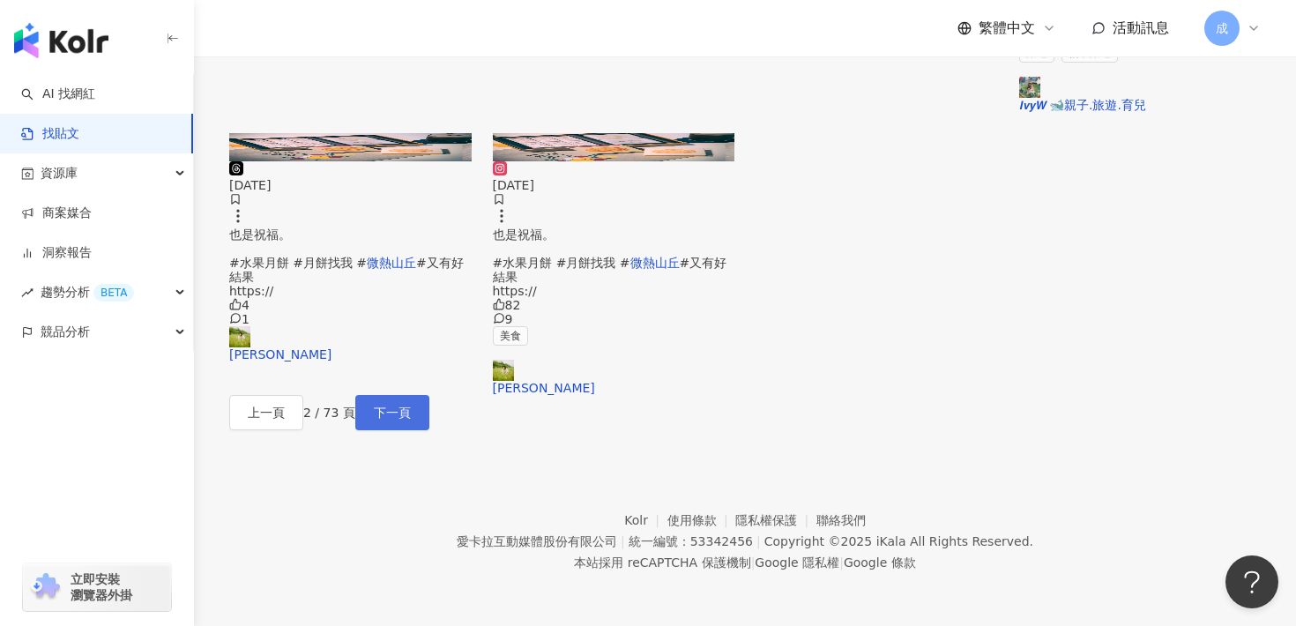
click at [411, 406] on span "下一頁" at bounding box center [392, 413] width 37 height 14
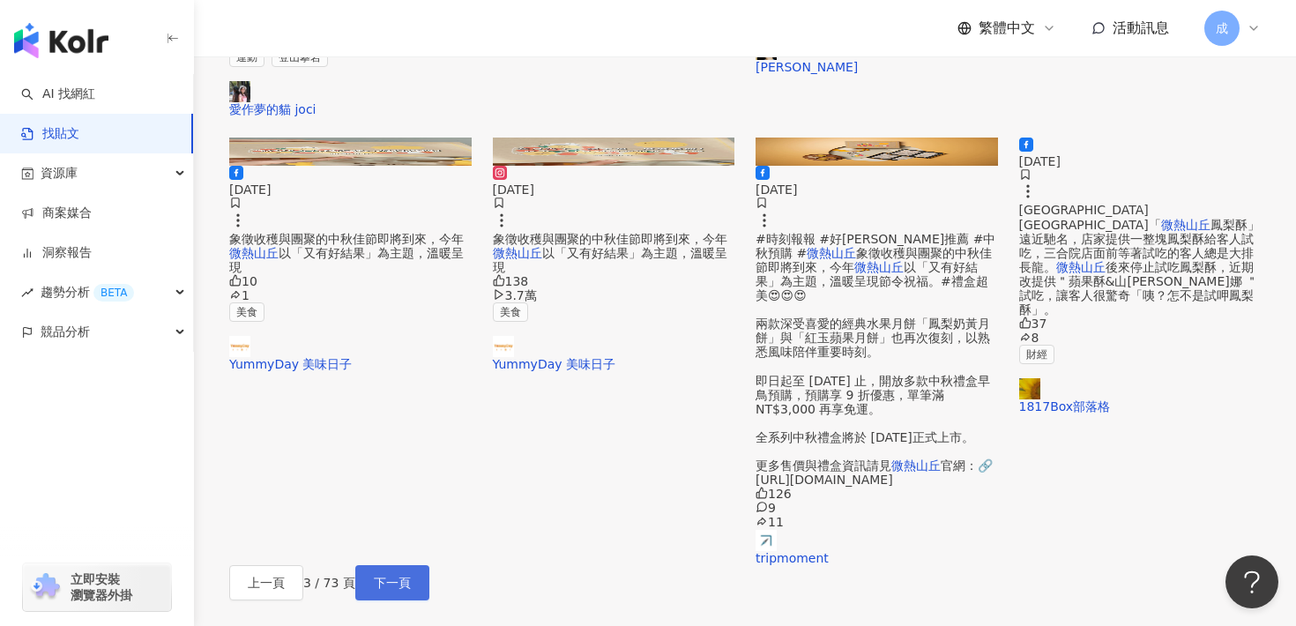
scroll to position [894, 0]
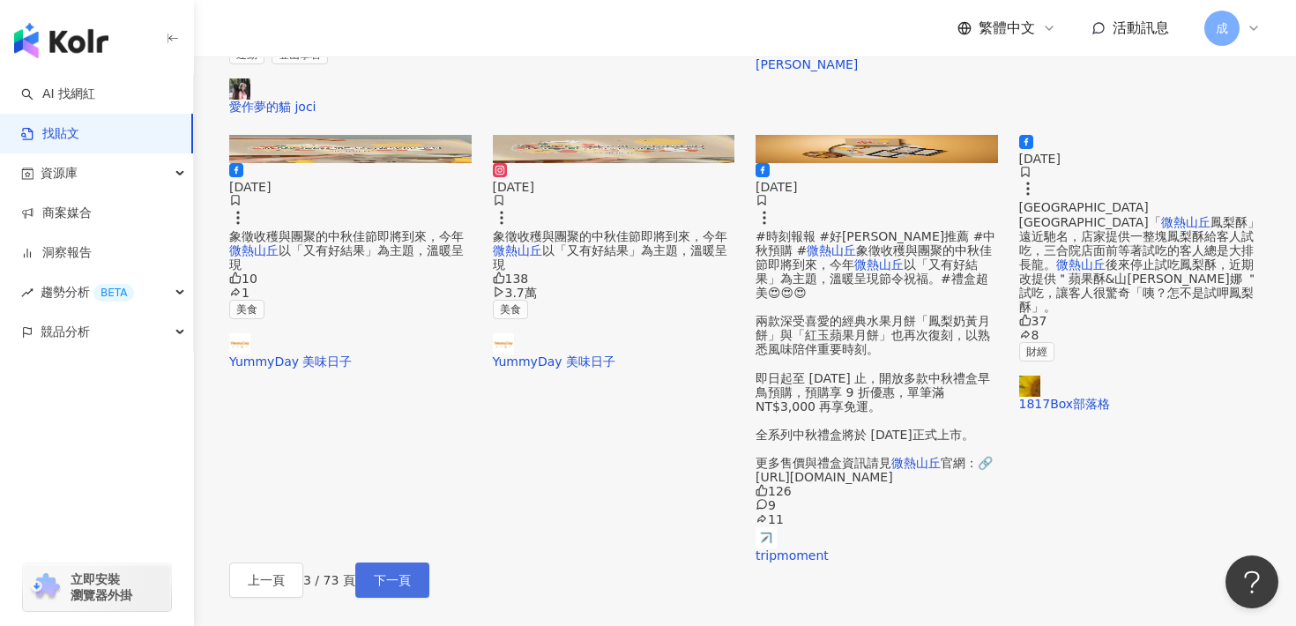
click at [429, 563] on button "下一頁" at bounding box center [392, 580] width 74 height 35
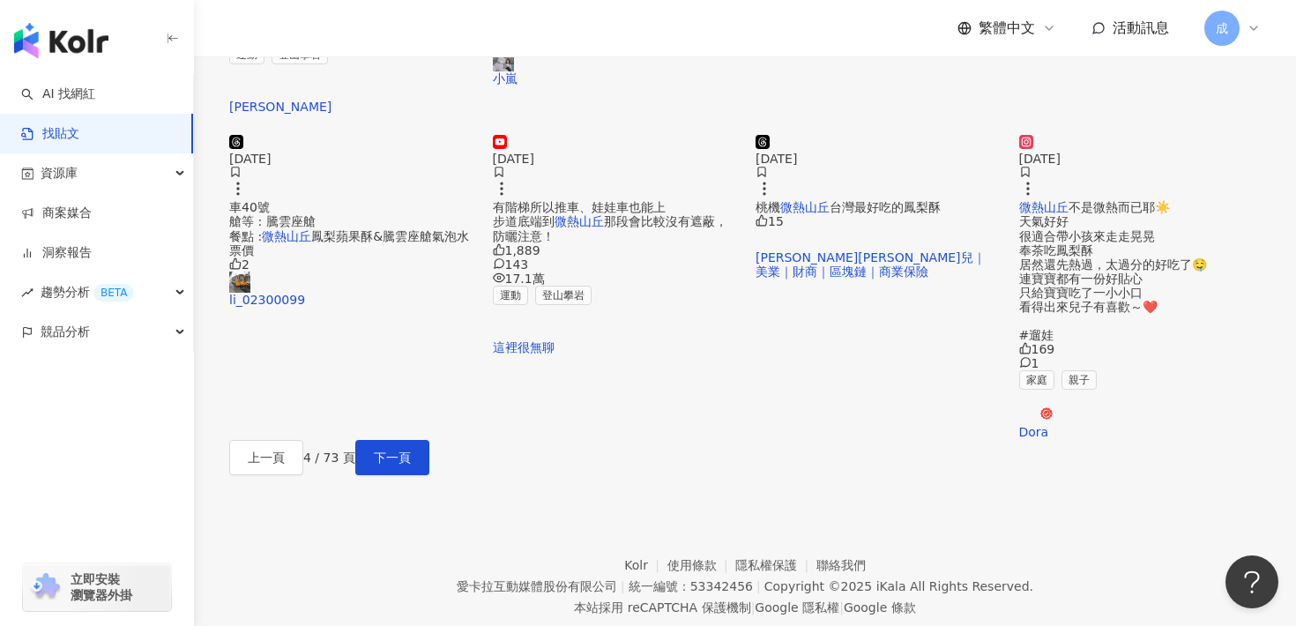
scroll to position [882, 0]
click at [429, 474] on button "下一頁" at bounding box center [392, 455] width 74 height 35
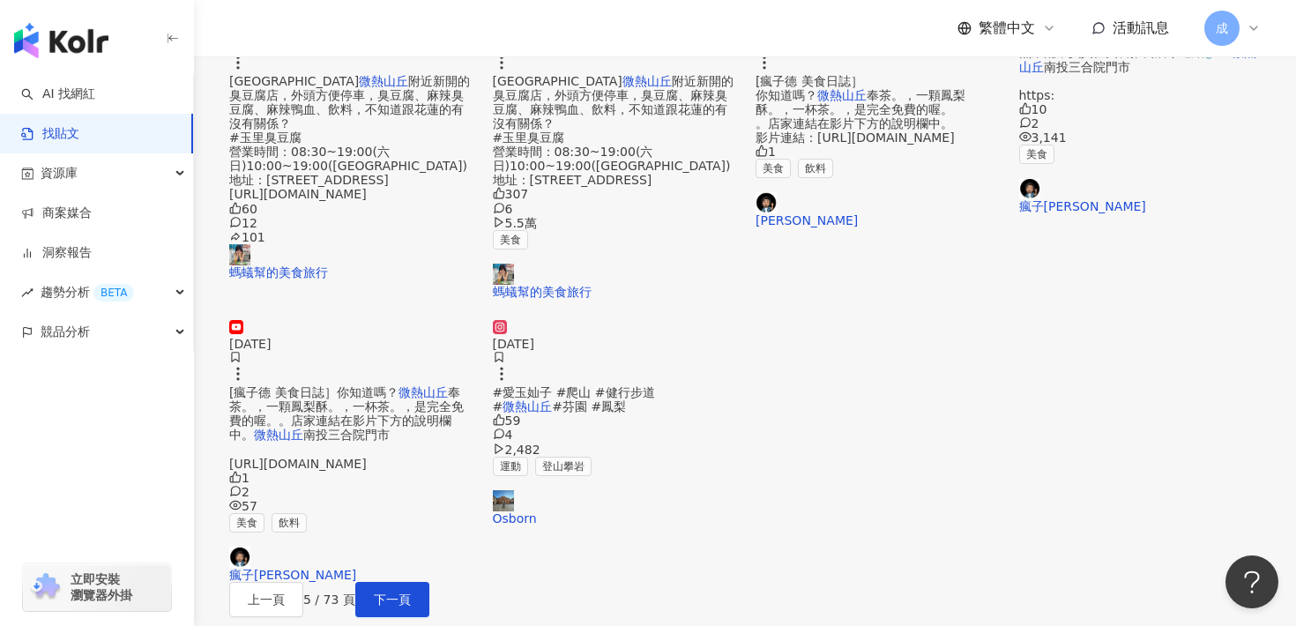
scroll to position [840, 0]
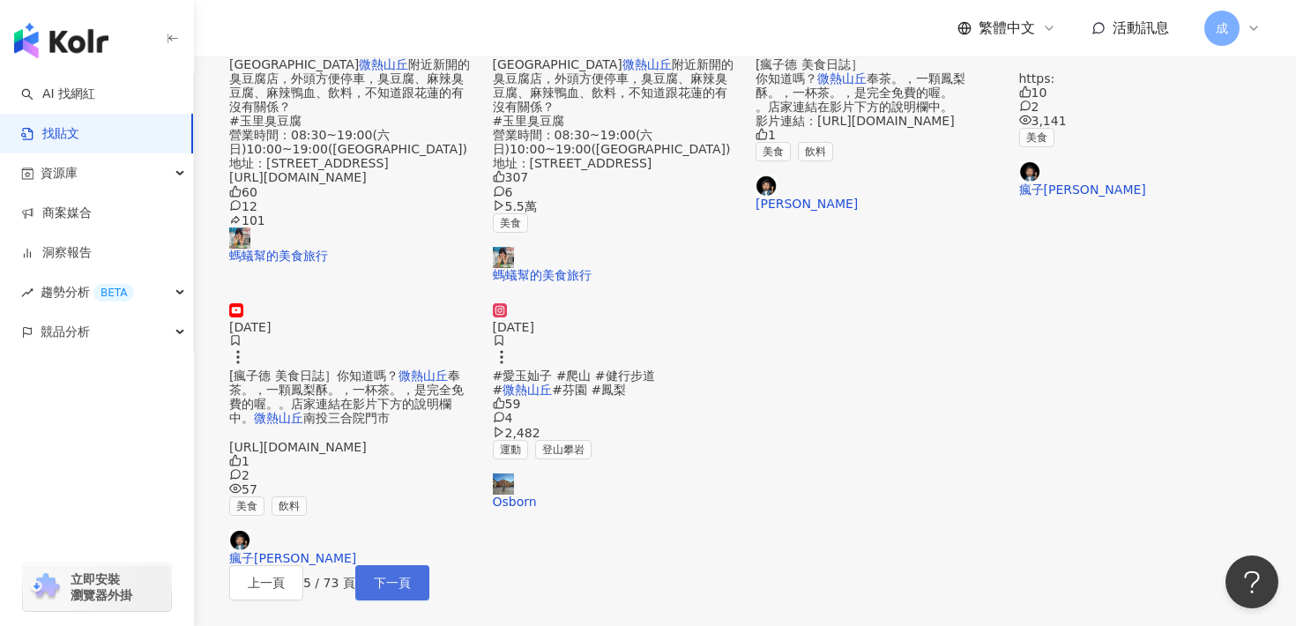
click at [411, 576] on span "下一頁" at bounding box center [392, 583] width 37 height 14
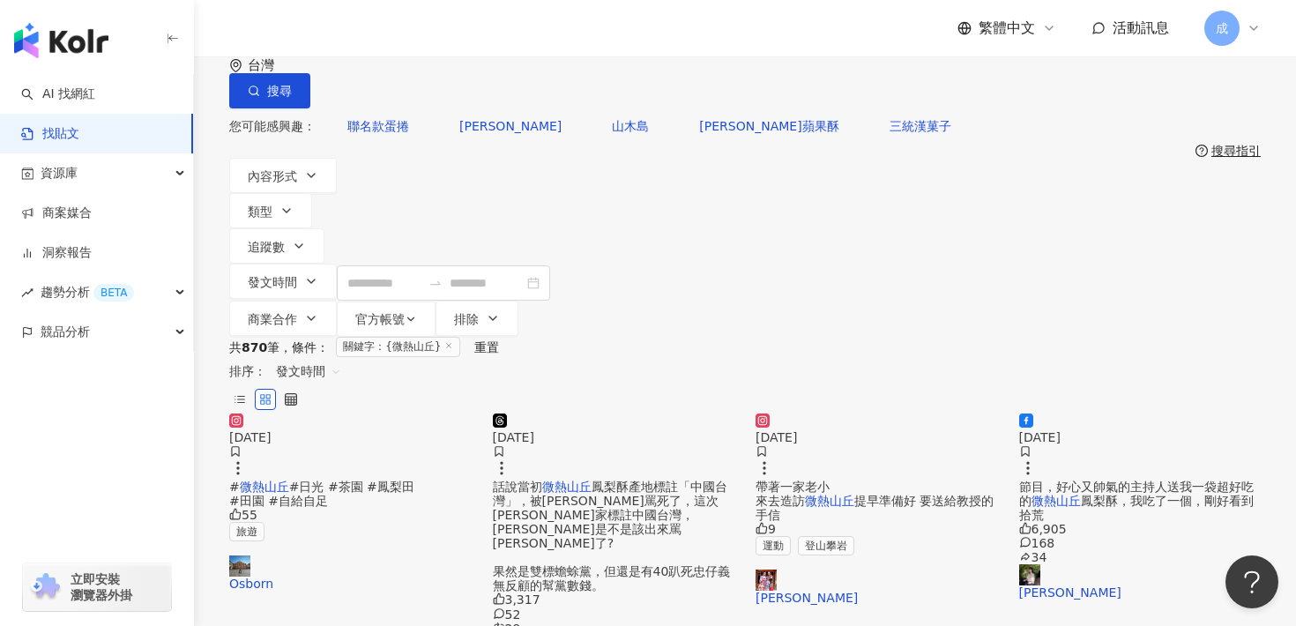
scroll to position [0, 0]
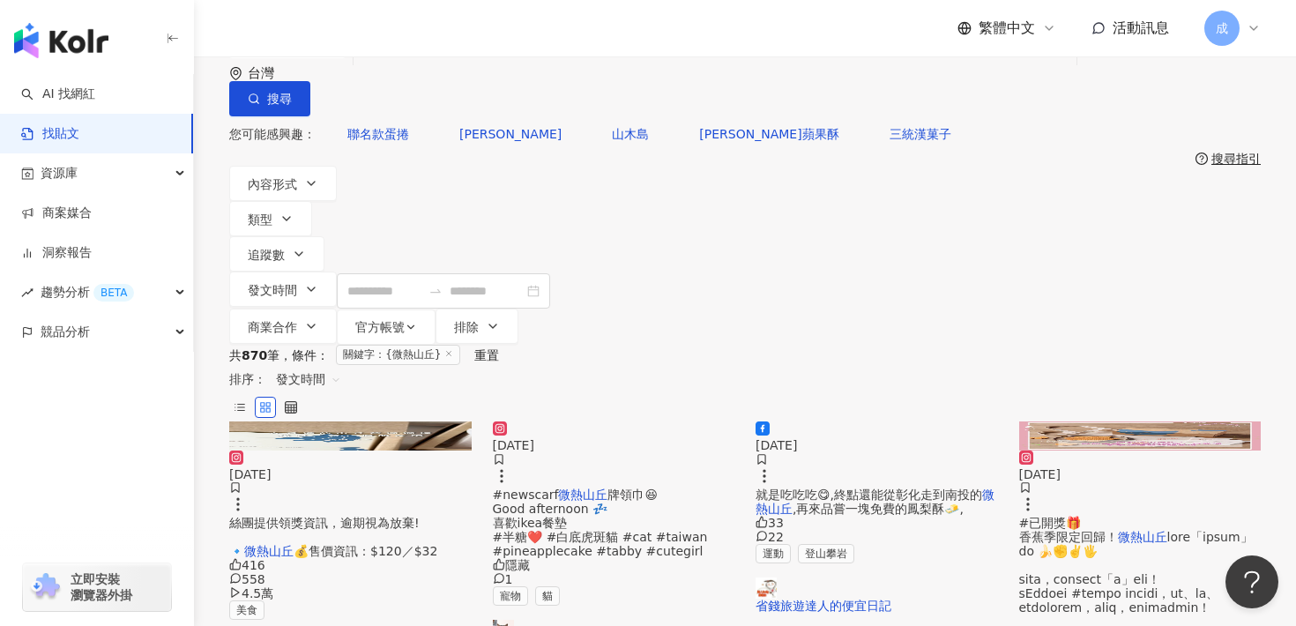
scroll to position [28, 0]
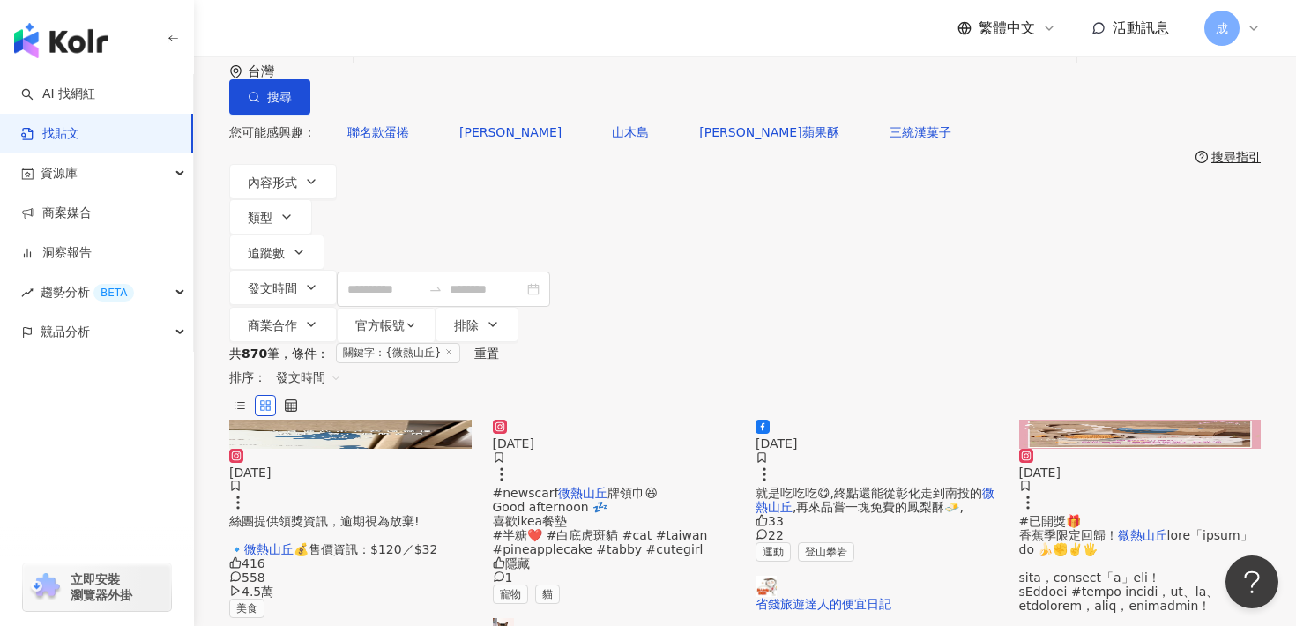
click at [341, 542] on span "💰售價資訊：$120／$32" at bounding box center [366, 549] width 144 height 14
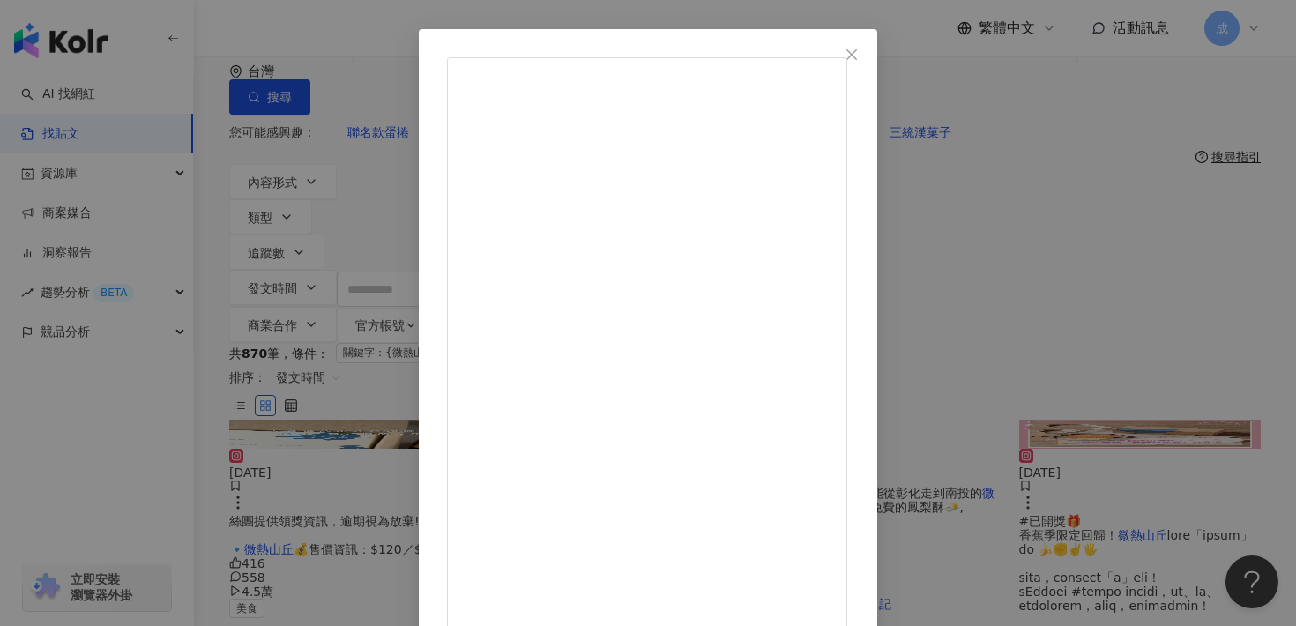
scroll to position [0, 0]
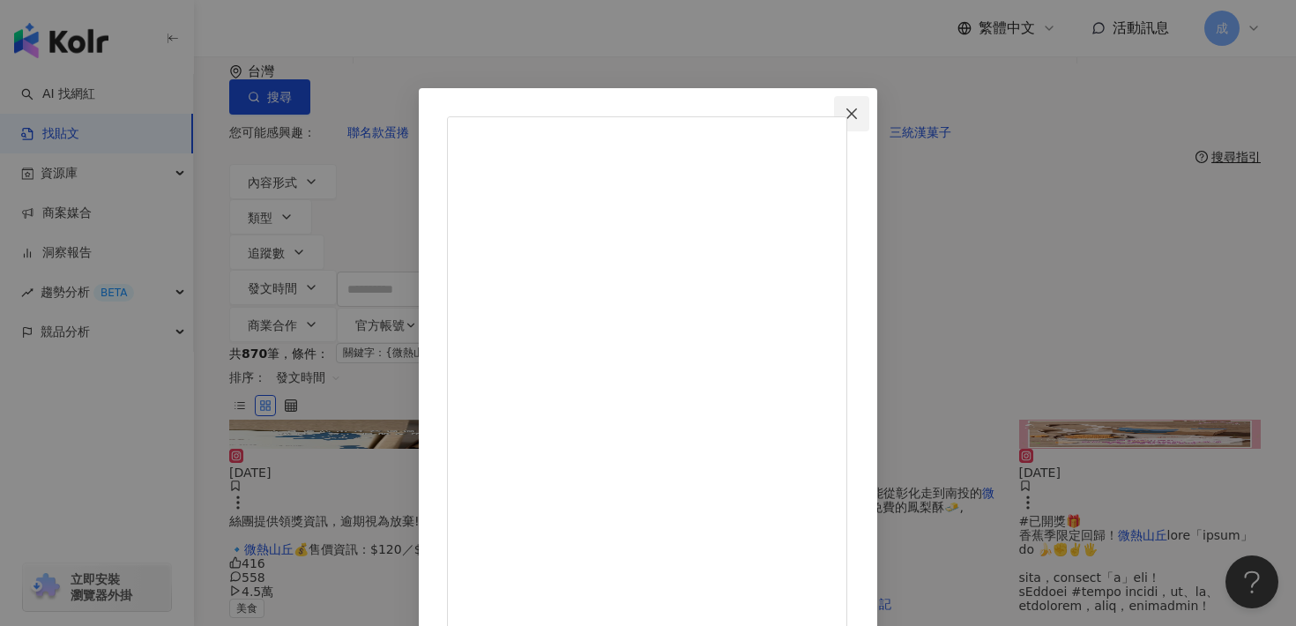
click at [859, 115] on icon "close" at bounding box center [852, 114] width 14 height 14
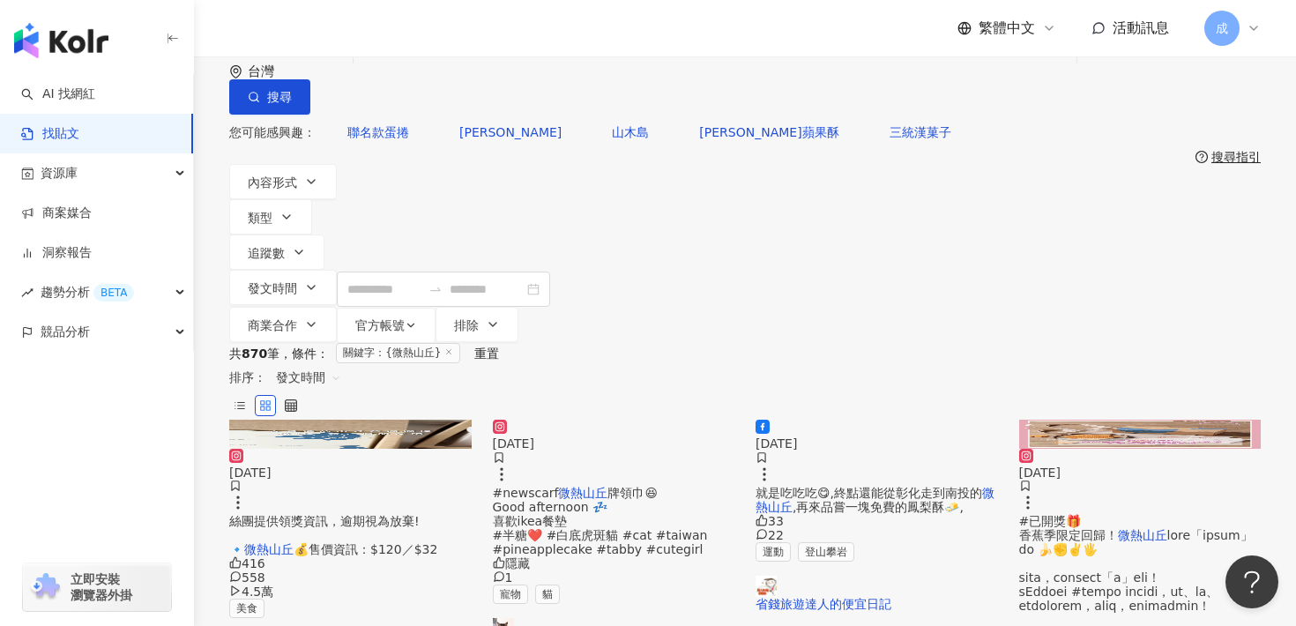
scroll to position [399, 0]
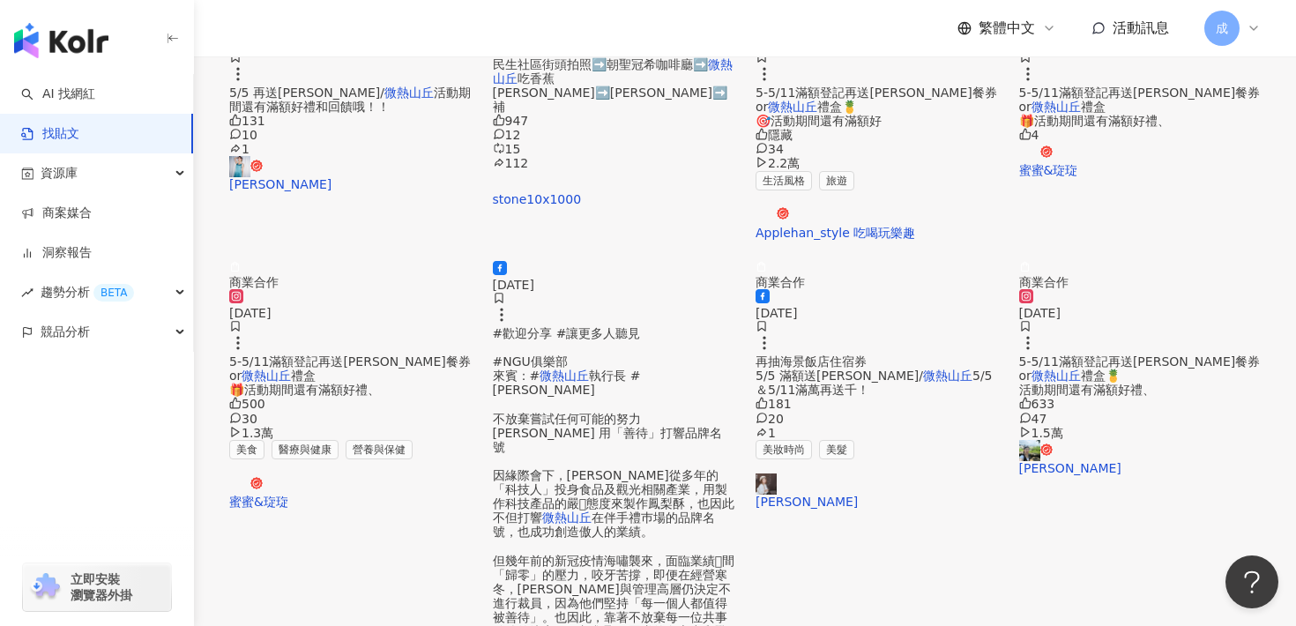
scroll to position [1011, 0]
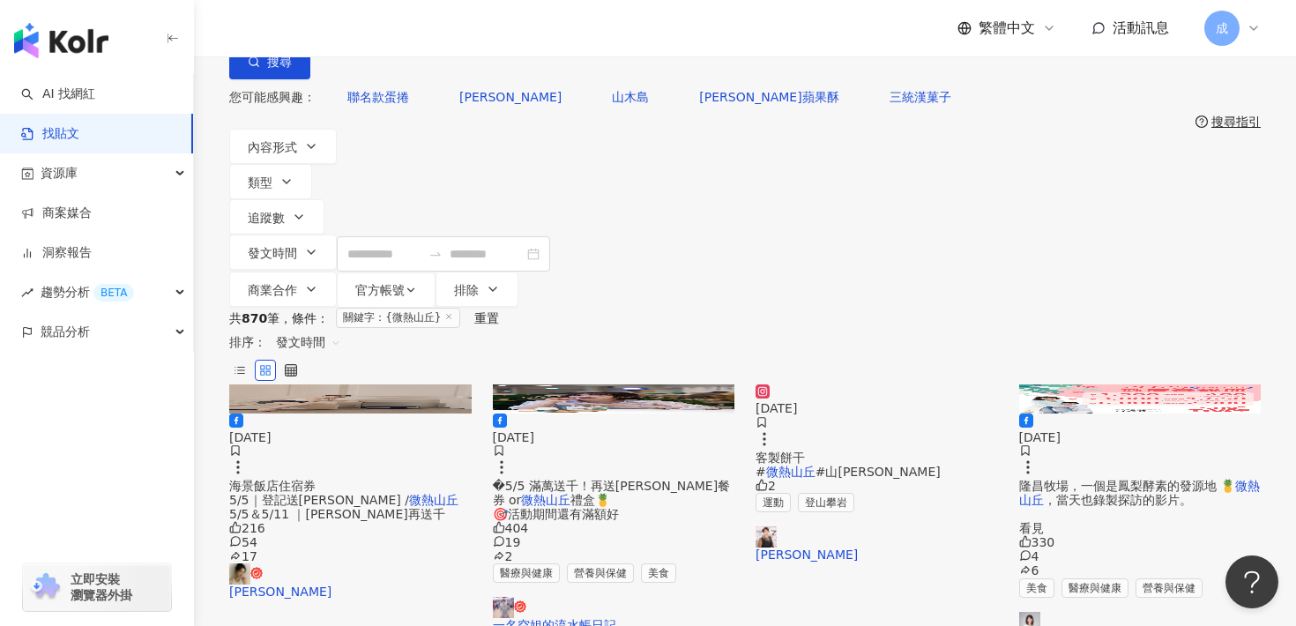
scroll to position [63, 0]
click at [648, 480] on span "�5/5 滿萬送千！再送[PERSON_NAME]餐券 or" at bounding box center [612, 494] width 238 height 28
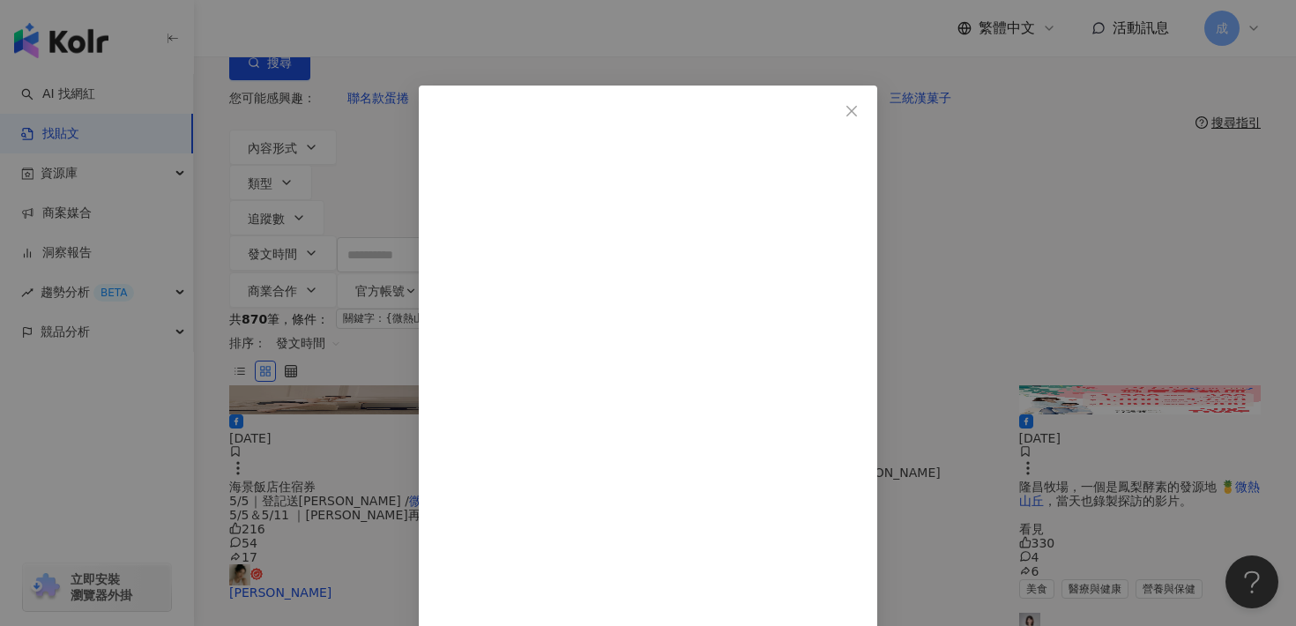
scroll to position [0, 0]
click at [859, 111] on icon "close" at bounding box center [852, 111] width 14 height 14
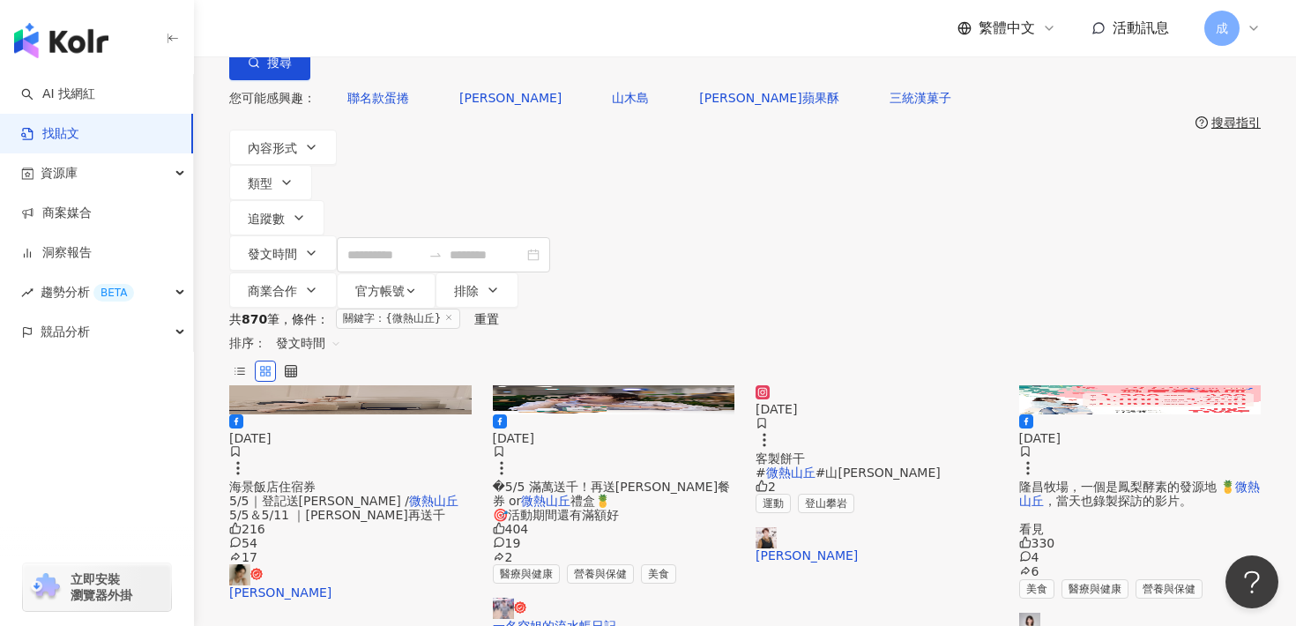
click at [392, 508] on span "5/5＆5/11 ｜[PERSON_NAME]再送千" at bounding box center [337, 515] width 216 height 14
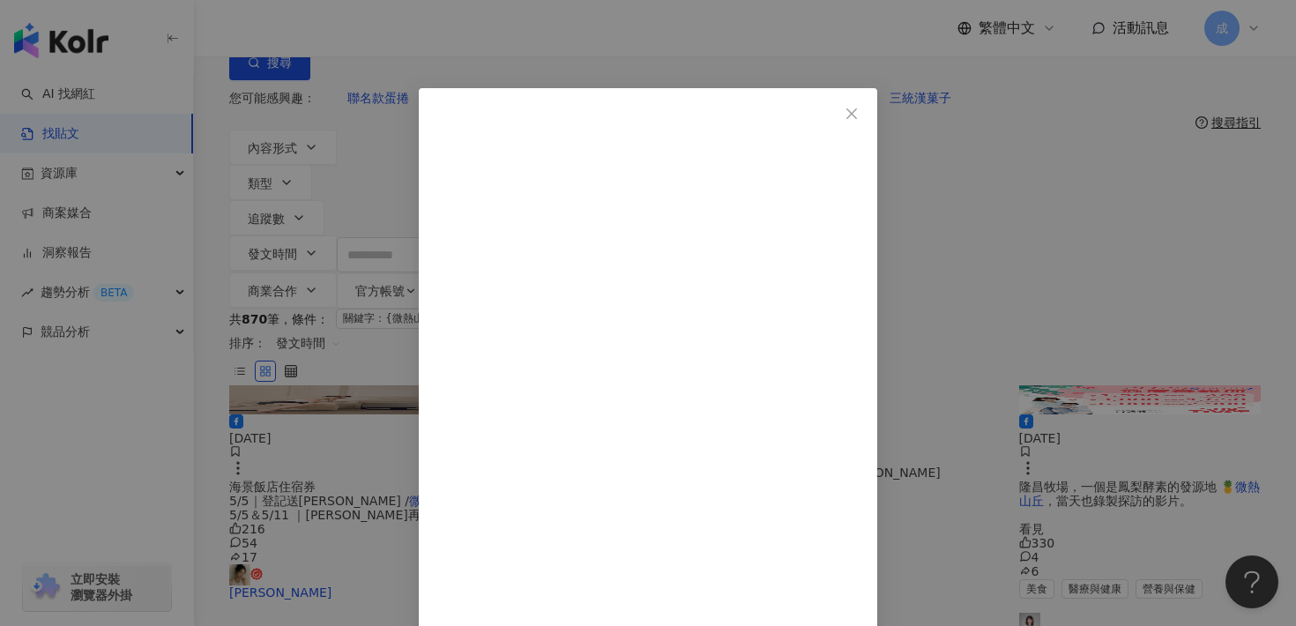
scroll to position [1844, 0]
click at [857, 115] on icon "close" at bounding box center [852, 113] width 11 height 11
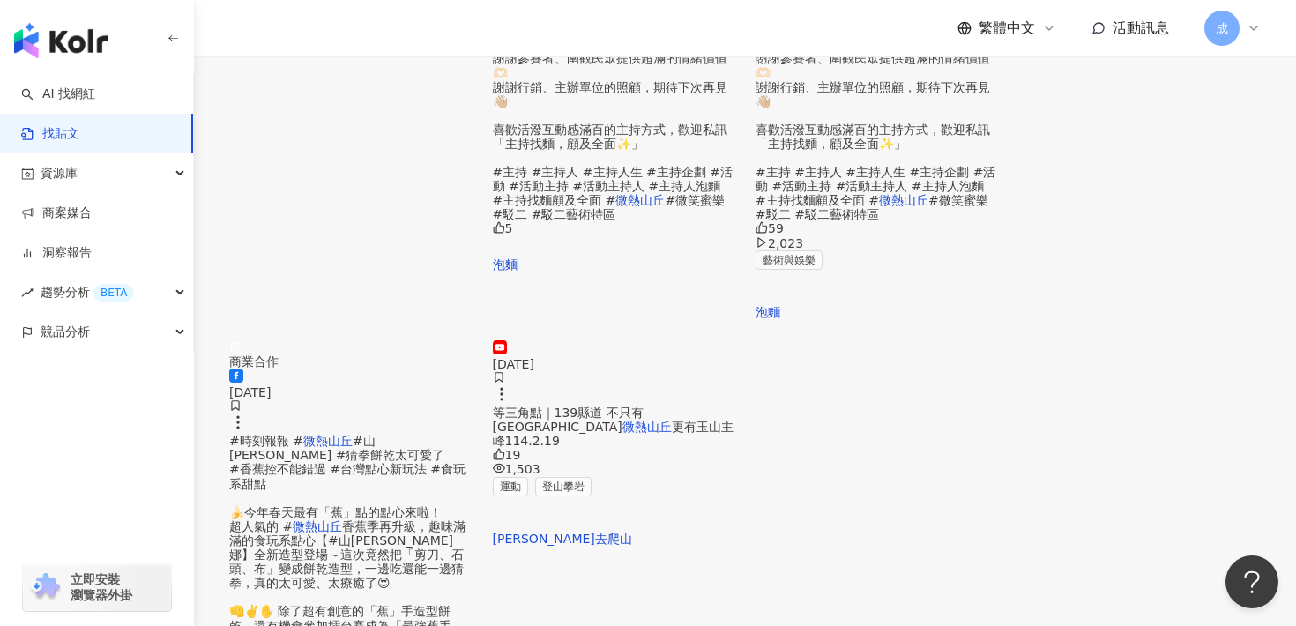
scroll to position [988, 0]
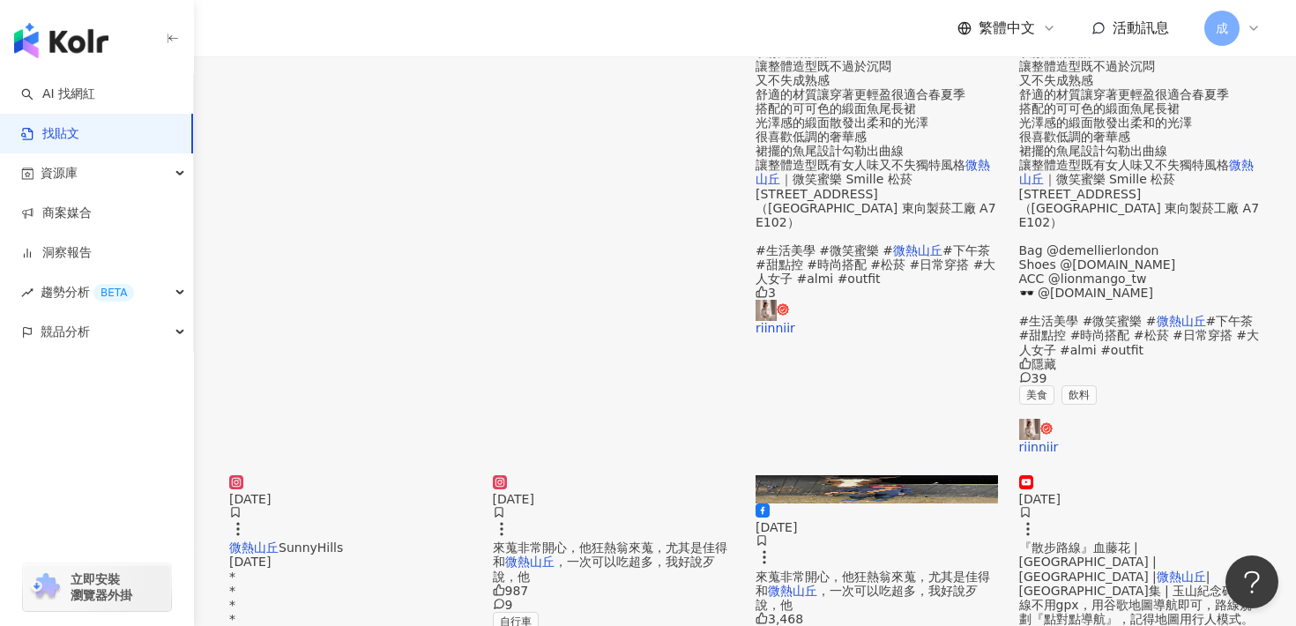
scroll to position [997, 0]
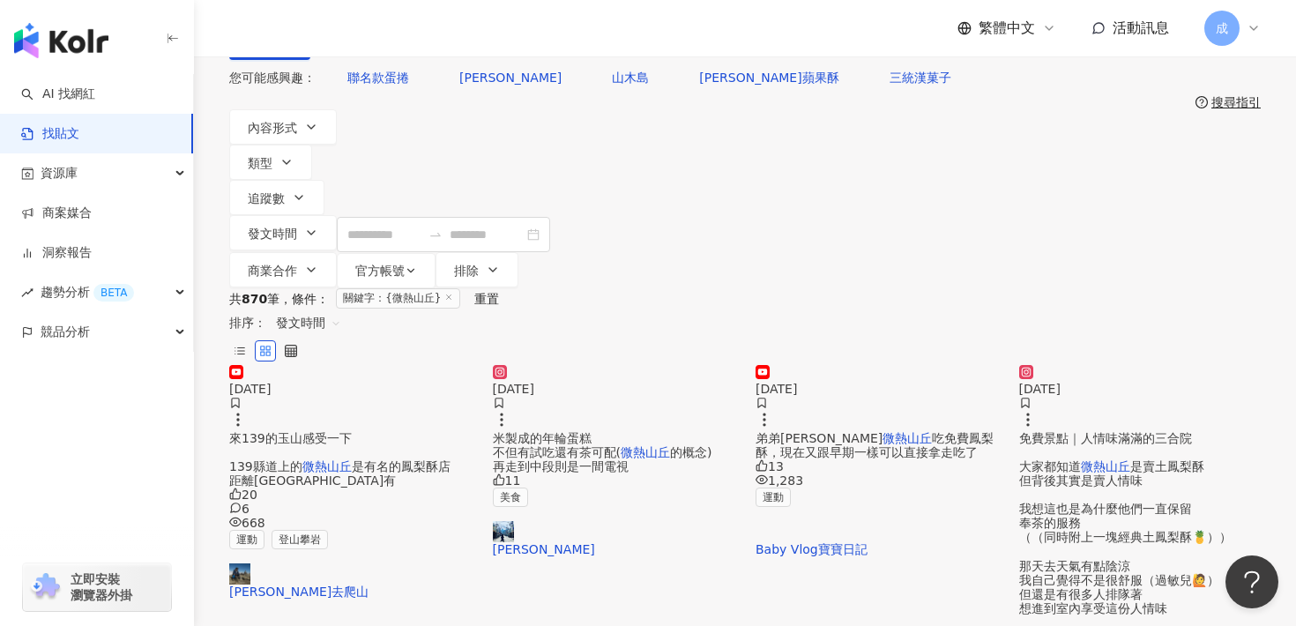
scroll to position [75, 0]
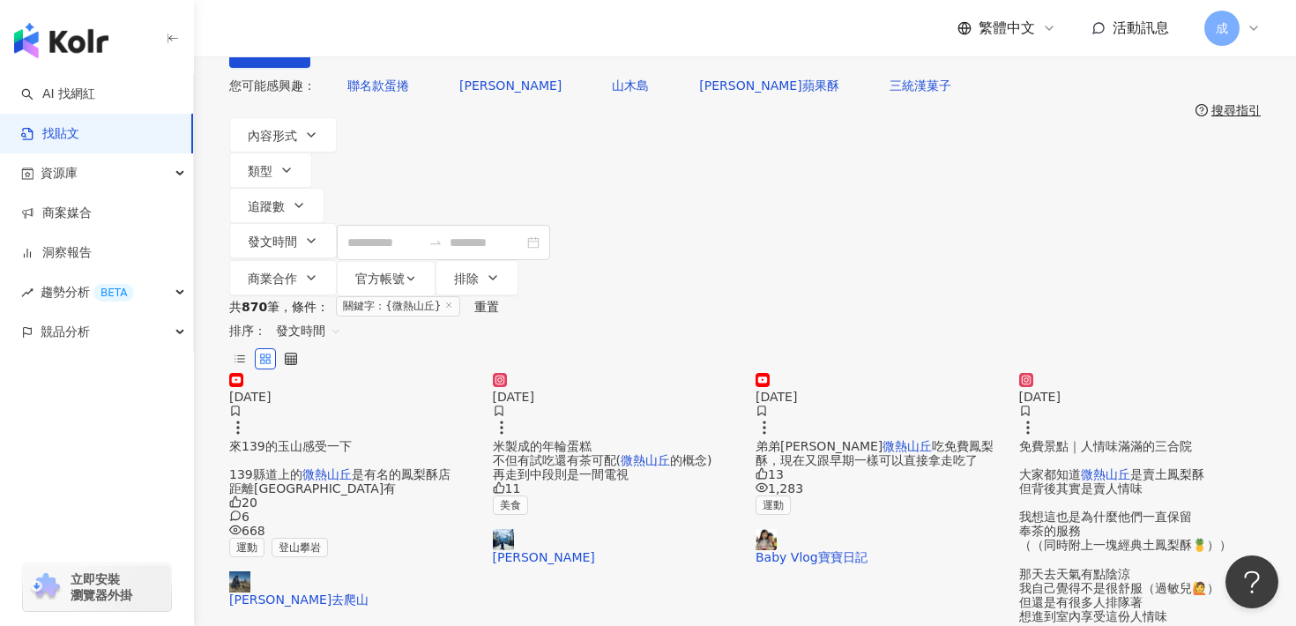
click at [795, 439] on span "弟弟[PERSON_NAME]" at bounding box center [819, 446] width 127 height 14
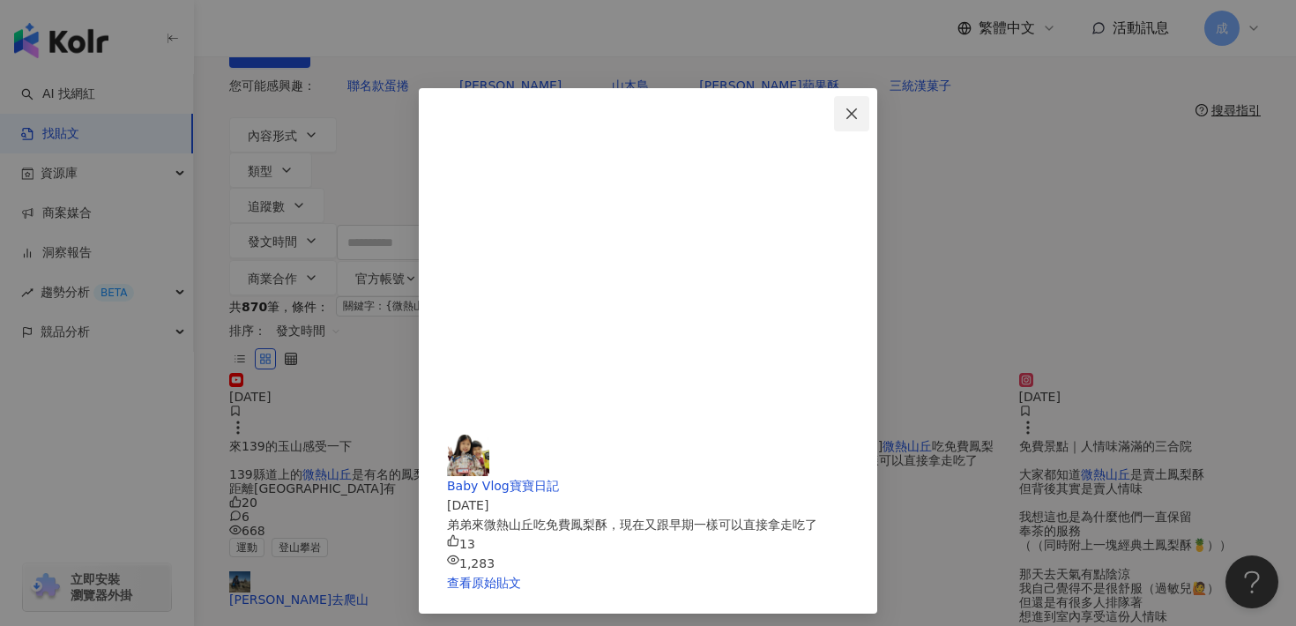
click at [859, 114] on icon "close" at bounding box center [852, 114] width 14 height 14
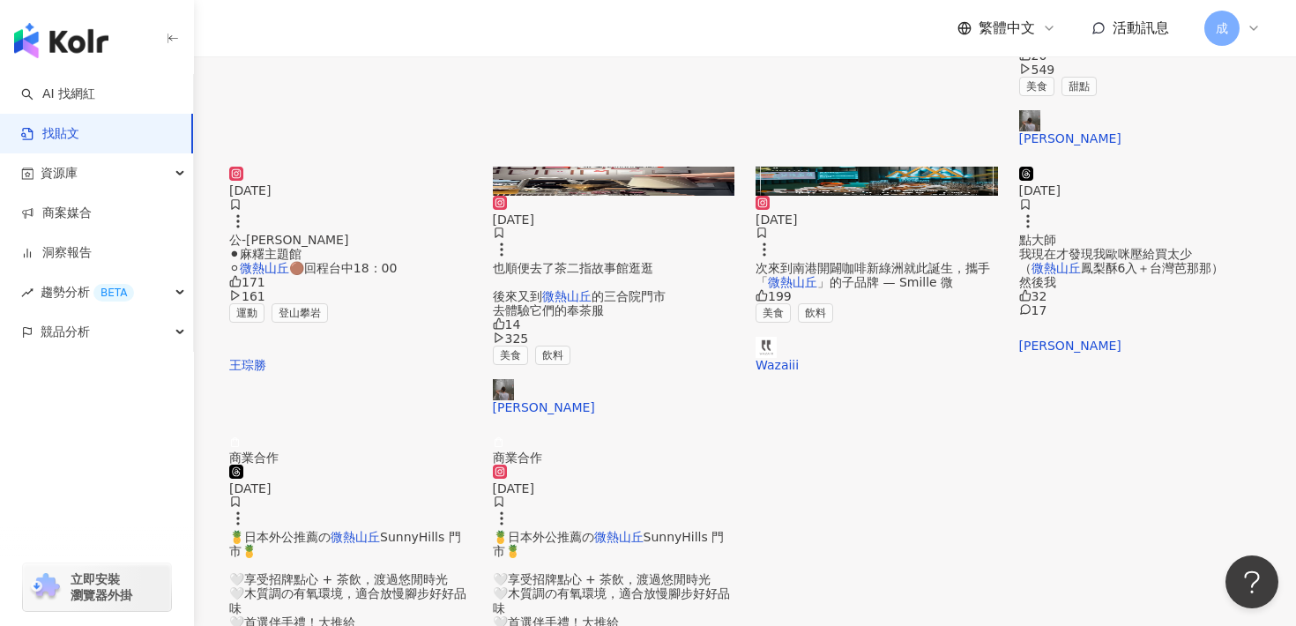
scroll to position [829, 0]
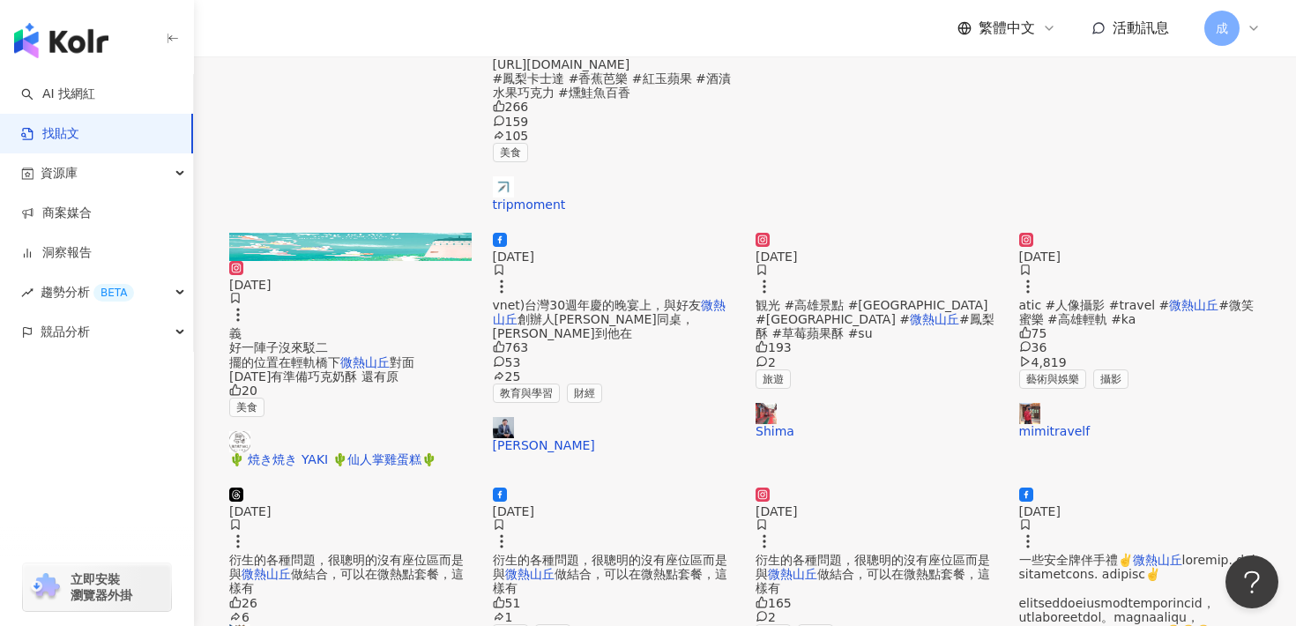
scroll to position [1070, 0]
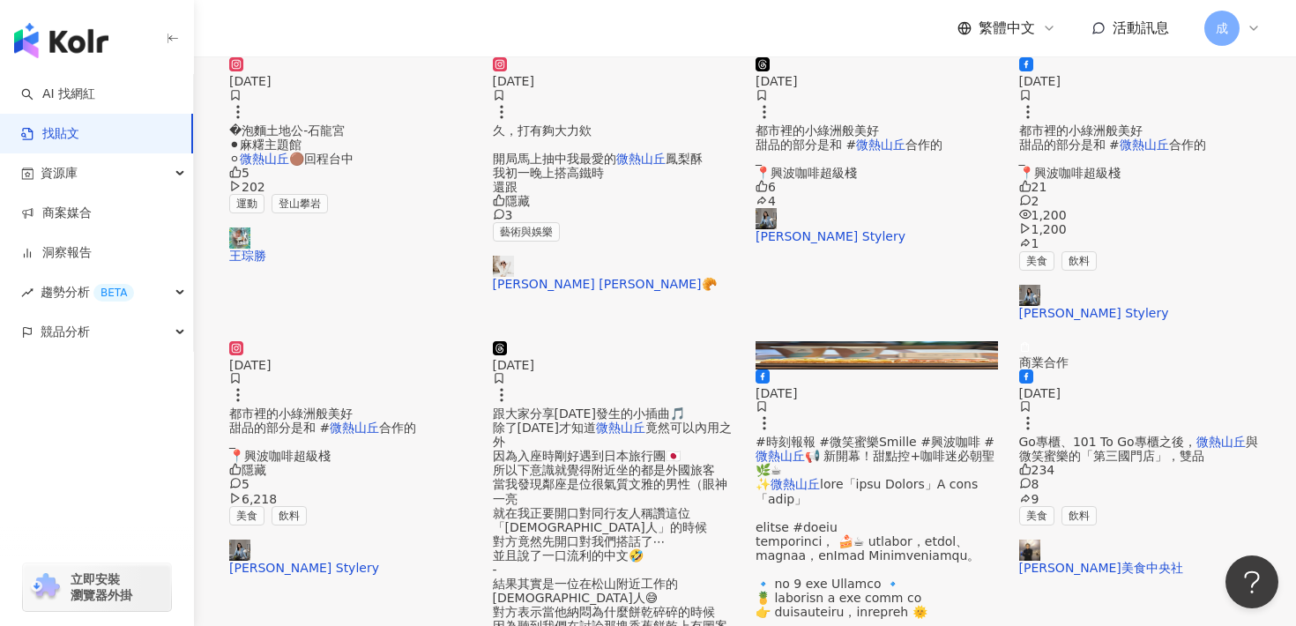
scroll to position [379, 0]
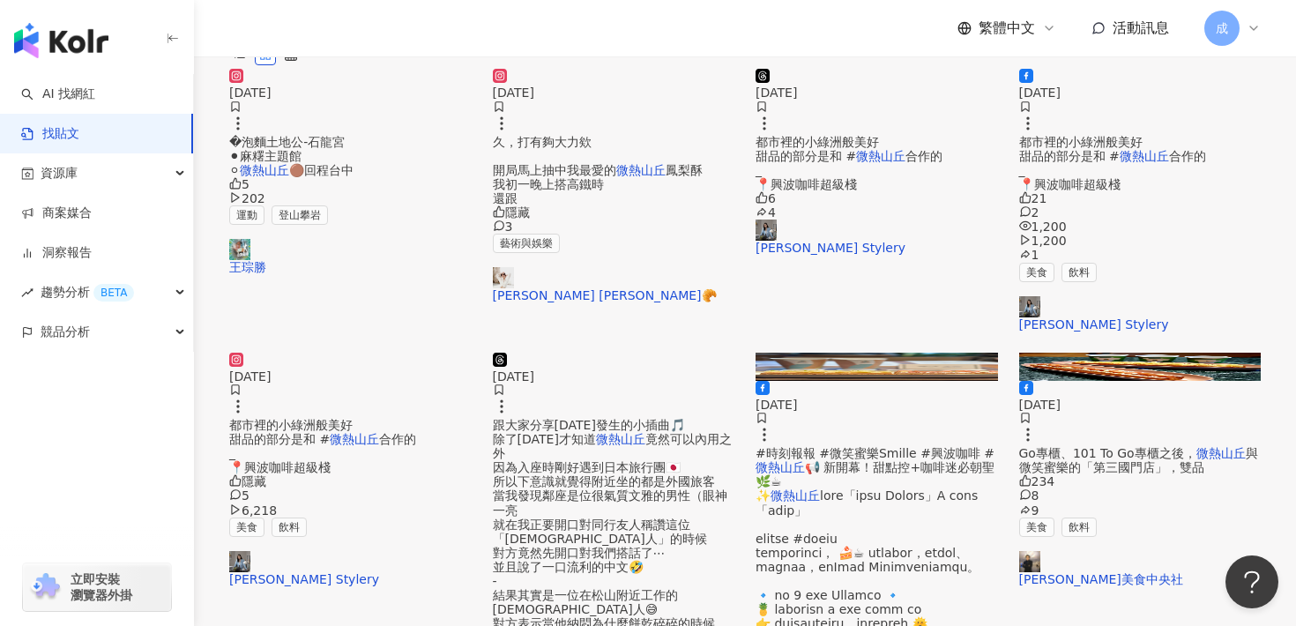
click at [330, 446] on mark "微熱山丘" at bounding box center [354, 439] width 49 height 14
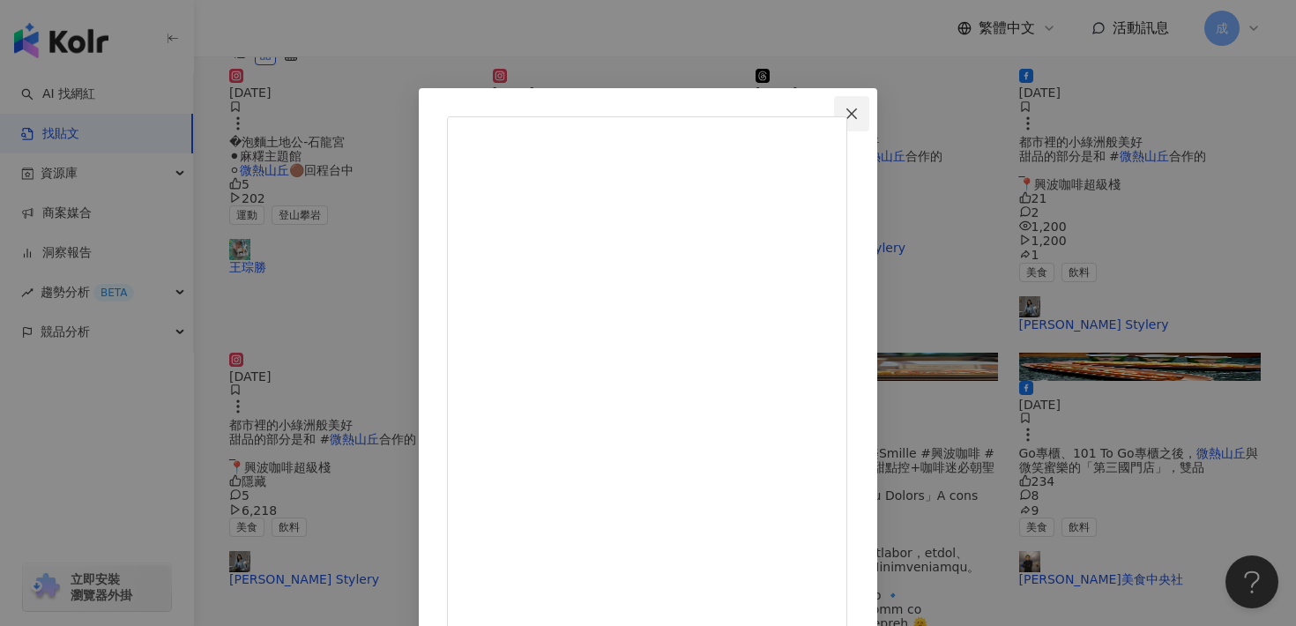
click at [857, 117] on icon "close" at bounding box center [852, 113] width 11 height 11
